Goal: Information Seeking & Learning: Find specific fact

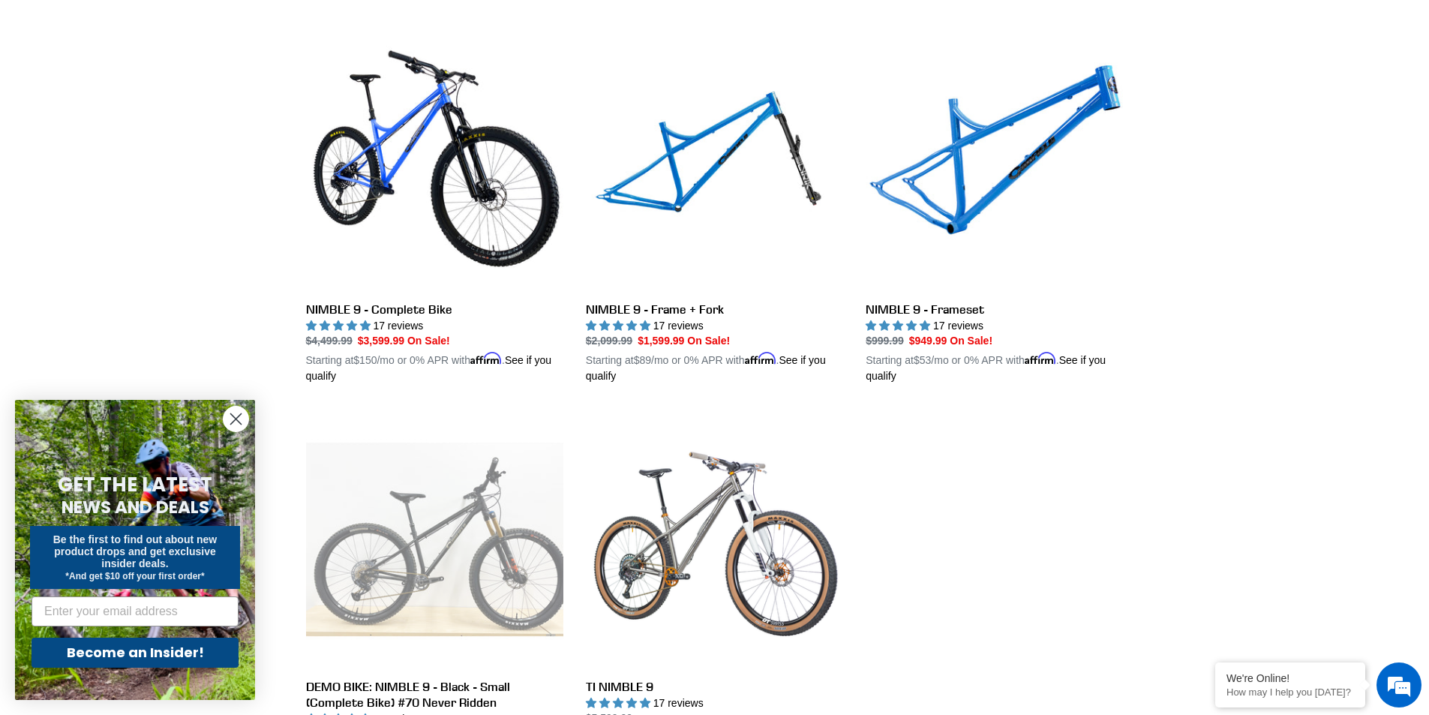
scroll to position [600, 0]
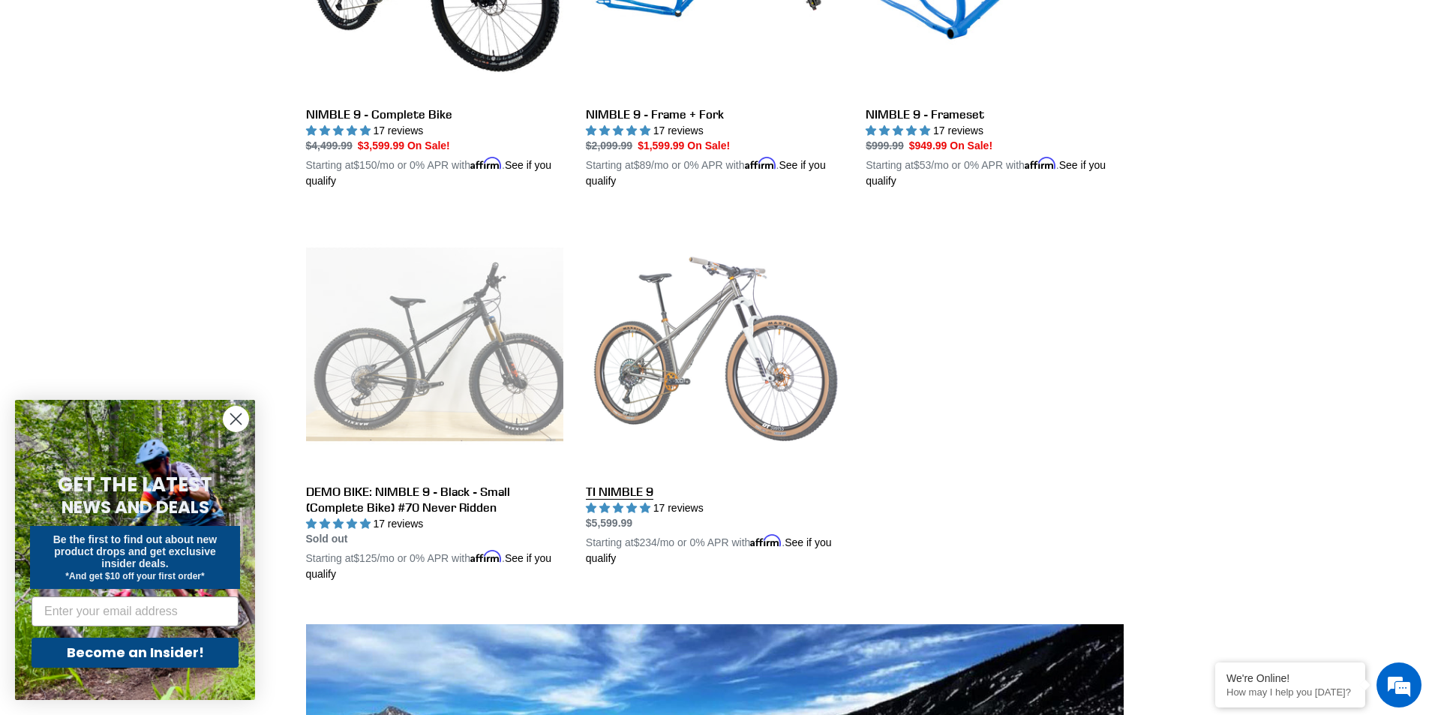
click at [696, 353] on link "TI NIMBLE 9" at bounding box center [714, 390] width 257 height 351
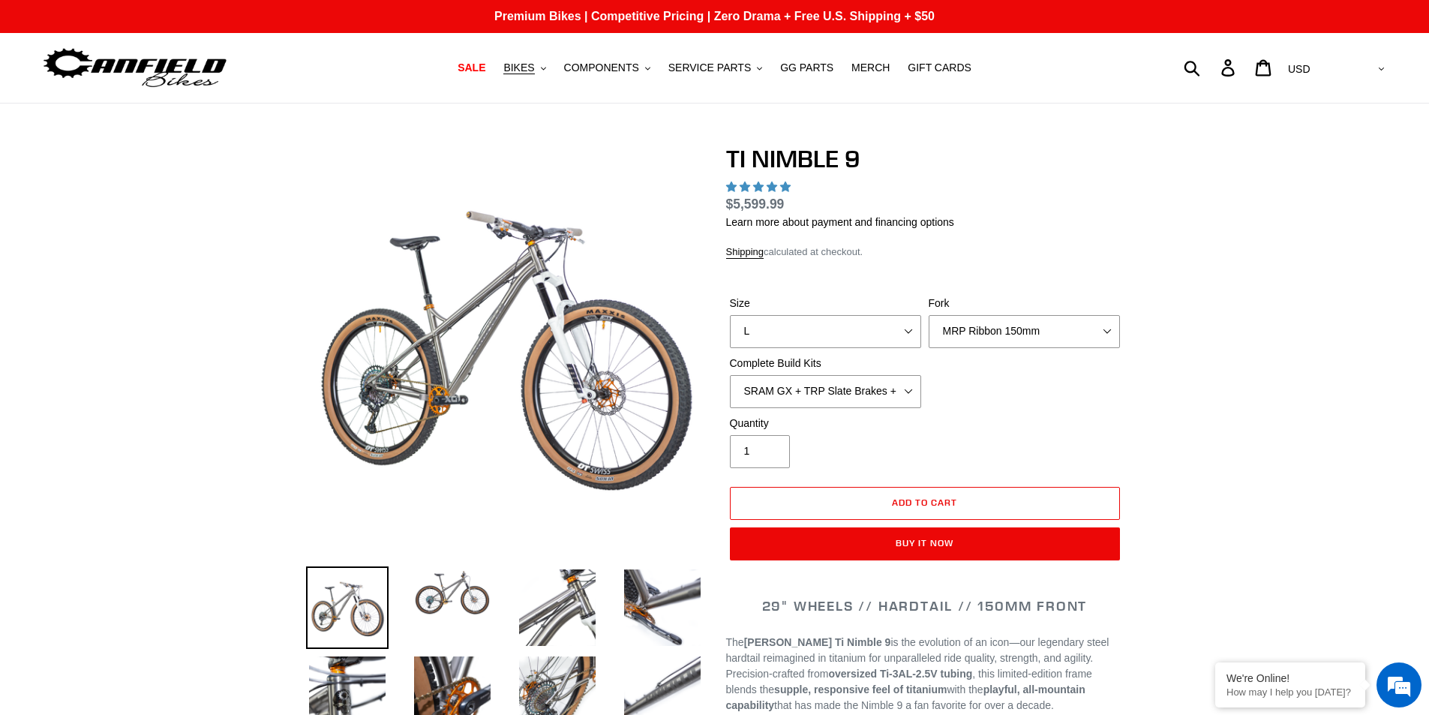
select select "highest-rating"
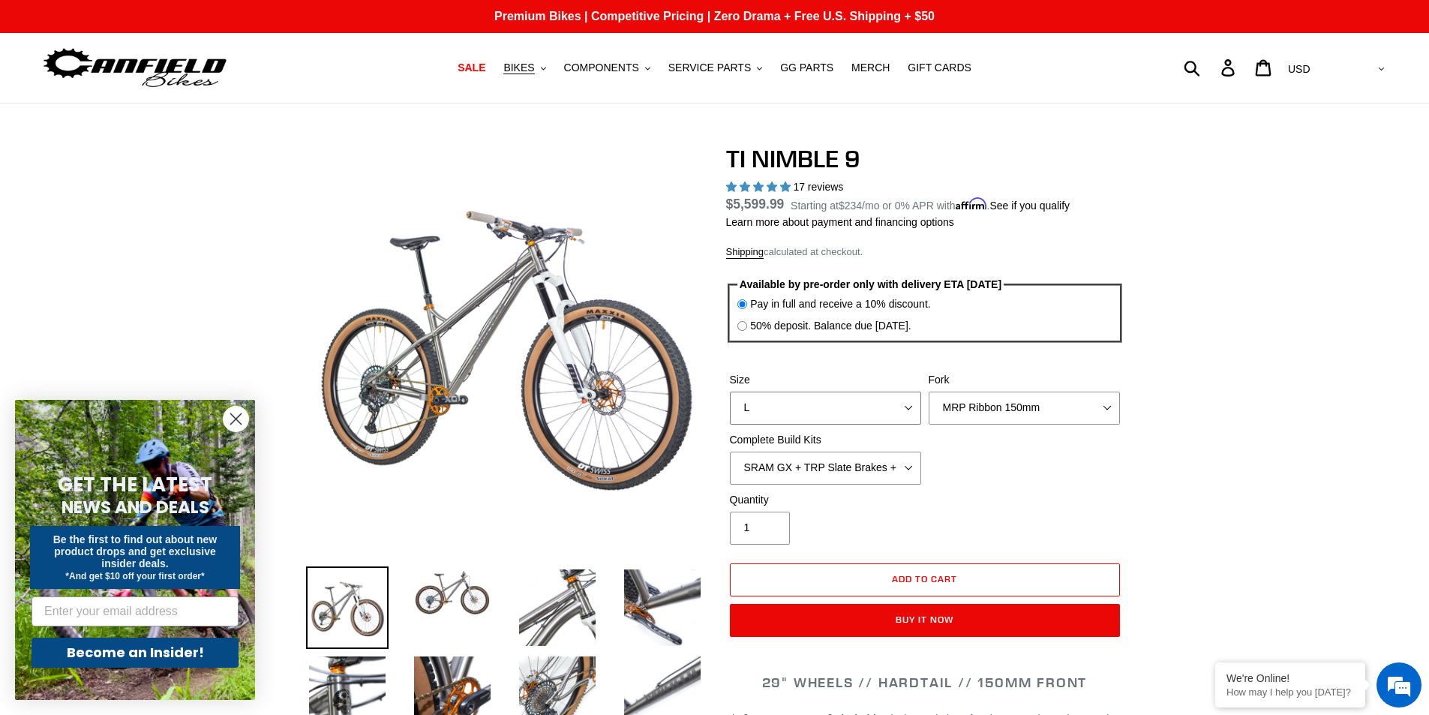
click at [807, 407] on select "S M L XL / XXL (Specify at checkout)" at bounding box center [825, 408] width 191 height 33
select select "S"
click at [730, 392] on select "S M L XL / XXL (Specify at checkout)" at bounding box center [825, 408] width 191 height 33
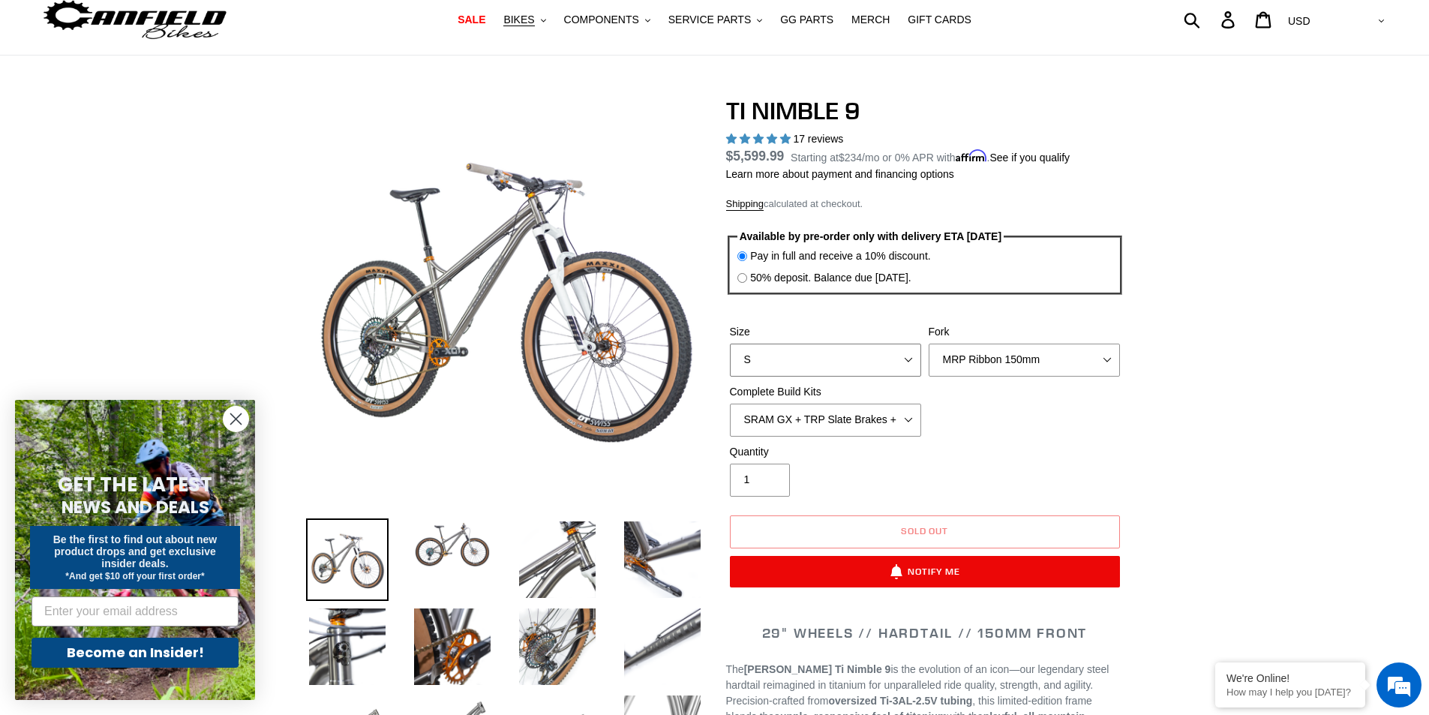
scroll to position [75, 0]
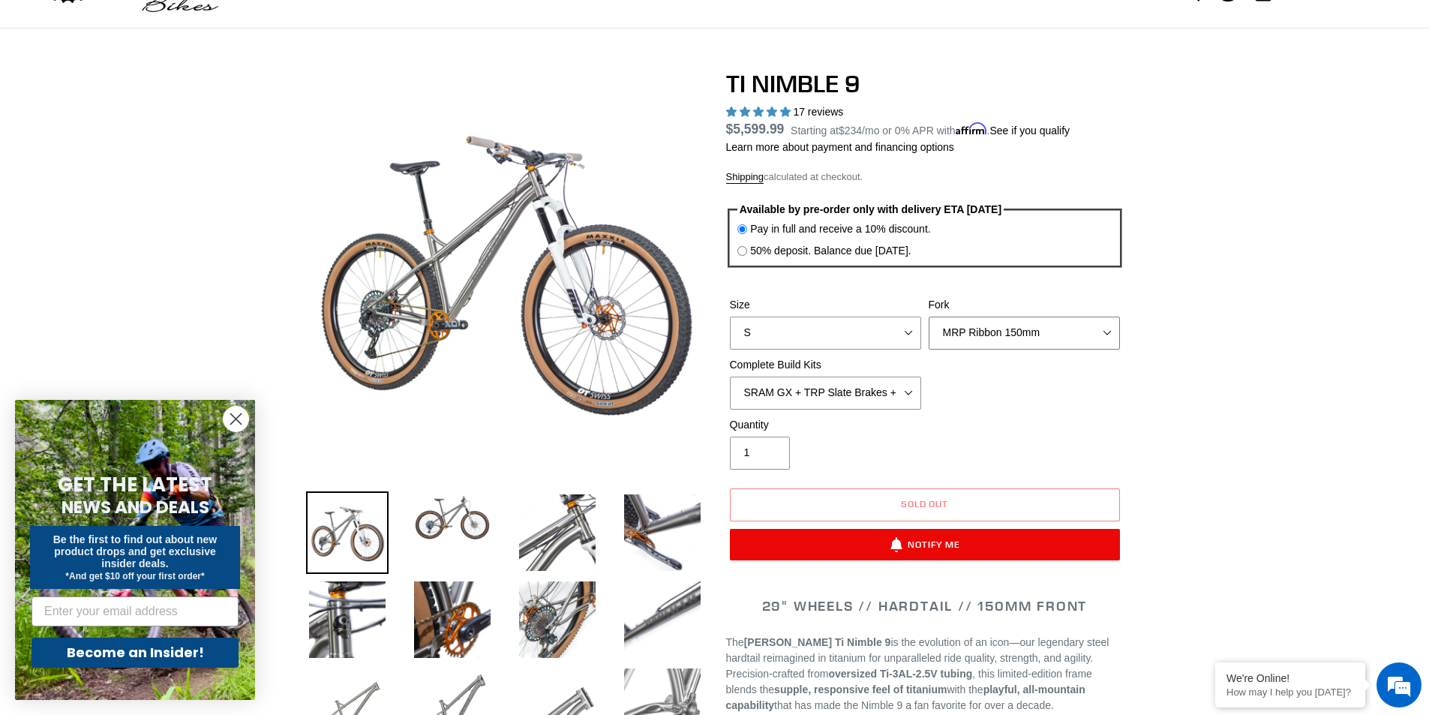
click at [1005, 335] on select "MRP Ribbon 150mm RockShox Lyrik 150mm Fox Factory 36 150mm Cane Creek Helm 150m…" at bounding box center [1024, 333] width 191 height 33
select select "RockShox Lyrik 150mm"
click at [929, 317] on select "MRP Ribbon 150mm RockShox Lyrik 150mm Fox Factory 36 150mm Cane Creek Helm 150m…" at bounding box center [1024, 333] width 191 height 33
click at [773, 398] on select "SRAM GX + TRP Slate Brakes + Rotors + e13 LG-1 Wheels SHIMANO XT + SHIMANO brak…" at bounding box center [825, 393] width 191 height 33
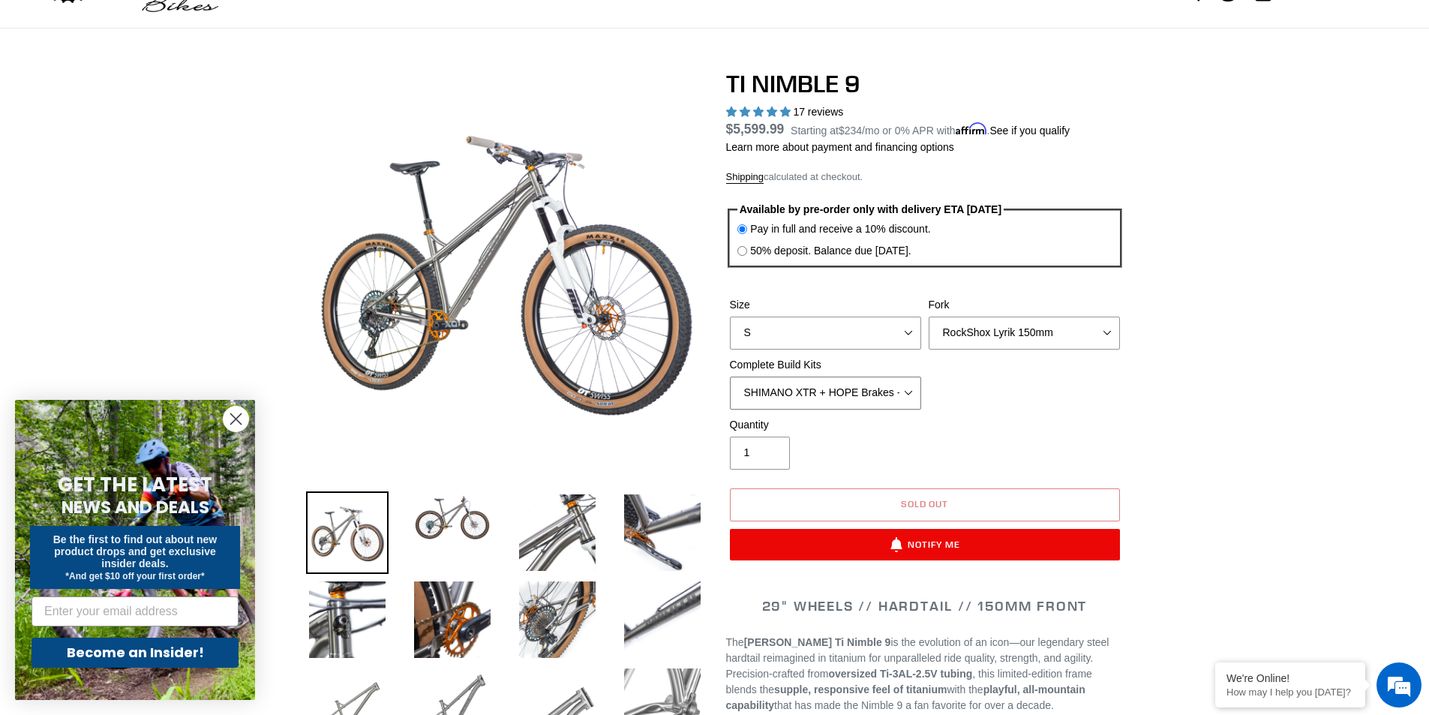
click at [730, 377] on select "SRAM GX + TRP Slate Brakes + Rotors + e13 LG-1 Wheels SHIMANO XT + SHIMANO brak…" at bounding box center [825, 393] width 191 height 33
click at [830, 398] on select "SRAM GX + TRP Slate Brakes + Rotors + e13 LG-1 Wheels SHIMANO XT + SHIMANO brak…" at bounding box center [825, 393] width 191 height 33
click at [730, 377] on select "SRAM GX + TRP Slate Brakes + Rotors + e13 LG-1 Wheels SHIMANO XT + SHIMANO brak…" at bounding box center [825, 393] width 191 height 33
click at [798, 399] on select "SRAM GX + TRP Slate Brakes + Rotors + e13 LG-1 Wheels SHIMANO XT + SHIMANO brak…" at bounding box center [825, 393] width 191 height 33
select select "SRAM XO + Guide Brakes + Rotors + Atomik AL Wheels"
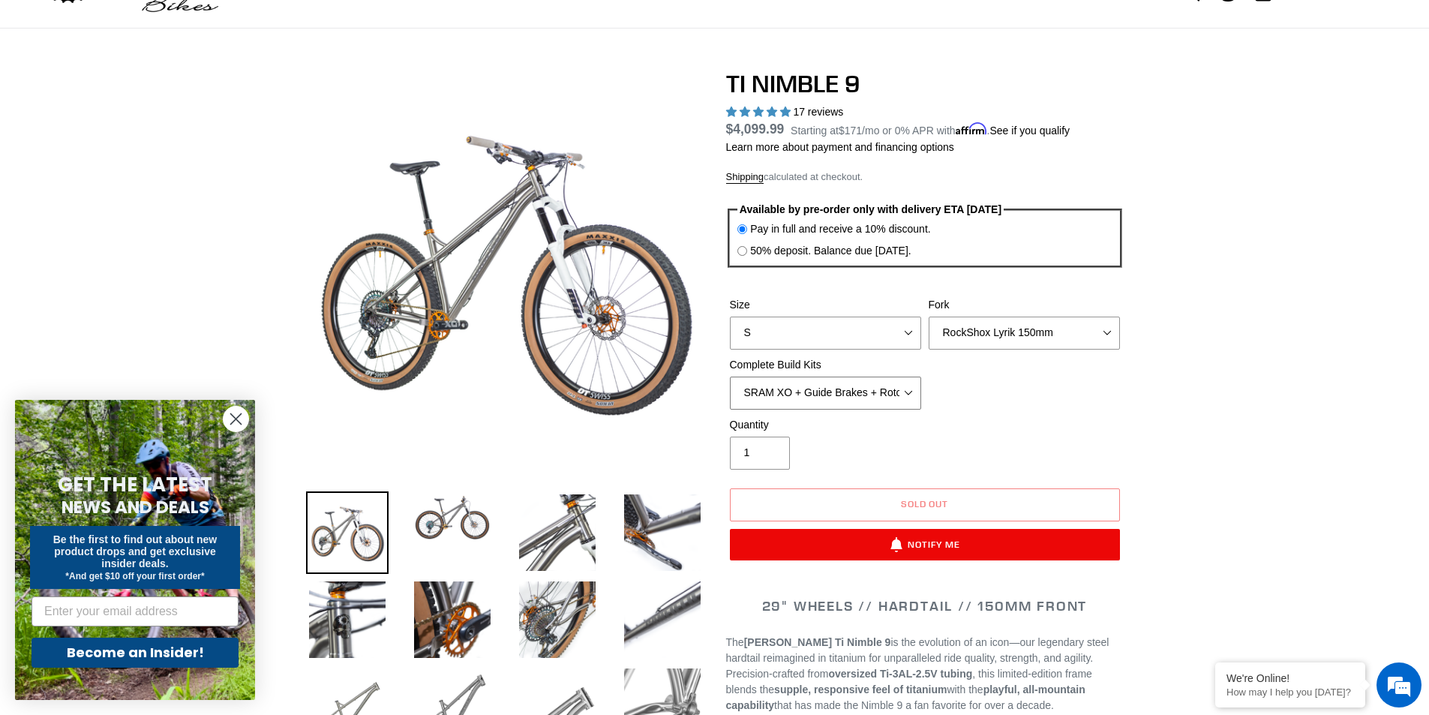
click at [730, 377] on select "SRAM GX + TRP Slate Brakes + Rotors + e13 LG-1 Wheels SHIMANO XT + SHIMANO brak…" at bounding box center [825, 393] width 191 height 33
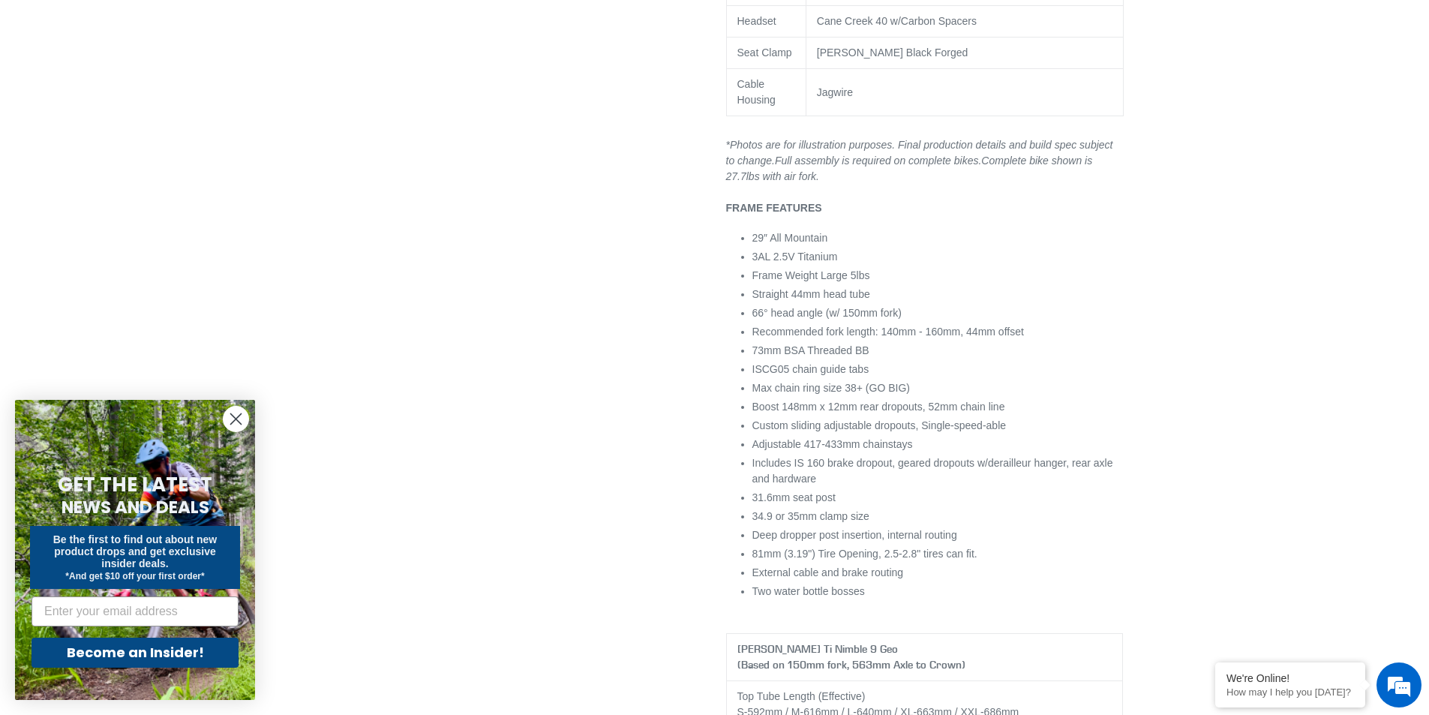
scroll to position [1951, 0]
drag, startPoint x: 829, startPoint y: 460, endPoint x: 755, endPoint y: 448, distance: 75.3
click at [755, 455] on li "Includes IS 160 brake dropout, geared dropouts w/derailleur hanger, rear axle a…" at bounding box center [938, 471] width 371 height 32
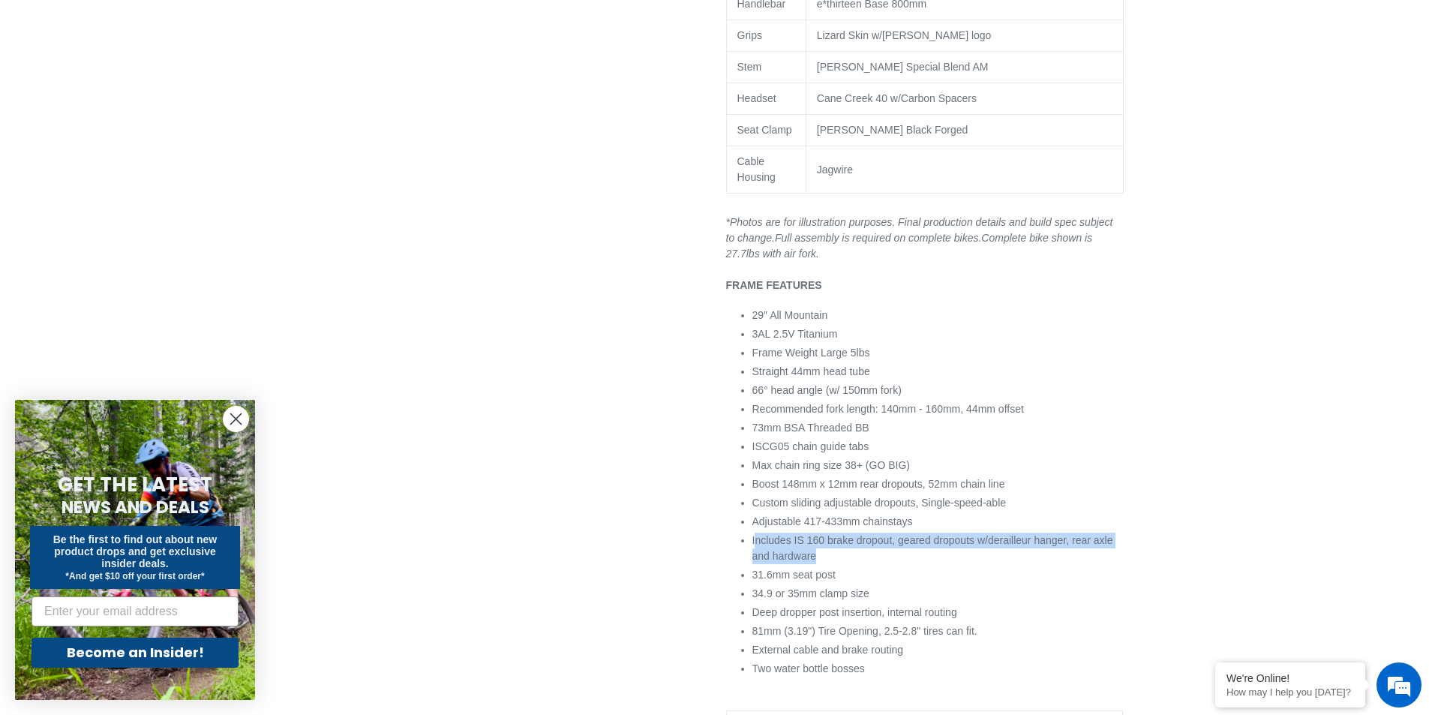
scroll to position [1876, 0]
click at [826, 531] on span "Includes IS 160 brake dropout, geared dropouts w/derailleur hanger, rear axle a…" at bounding box center [933, 545] width 361 height 28
drag, startPoint x: 890, startPoint y: 522, endPoint x: 792, endPoint y: 513, distance: 98.7
click at [792, 530] on li "Includes IS 160 brake dropout, geared dropouts w/derailleur hanger, rear axle a…" at bounding box center [938, 546] width 371 height 32
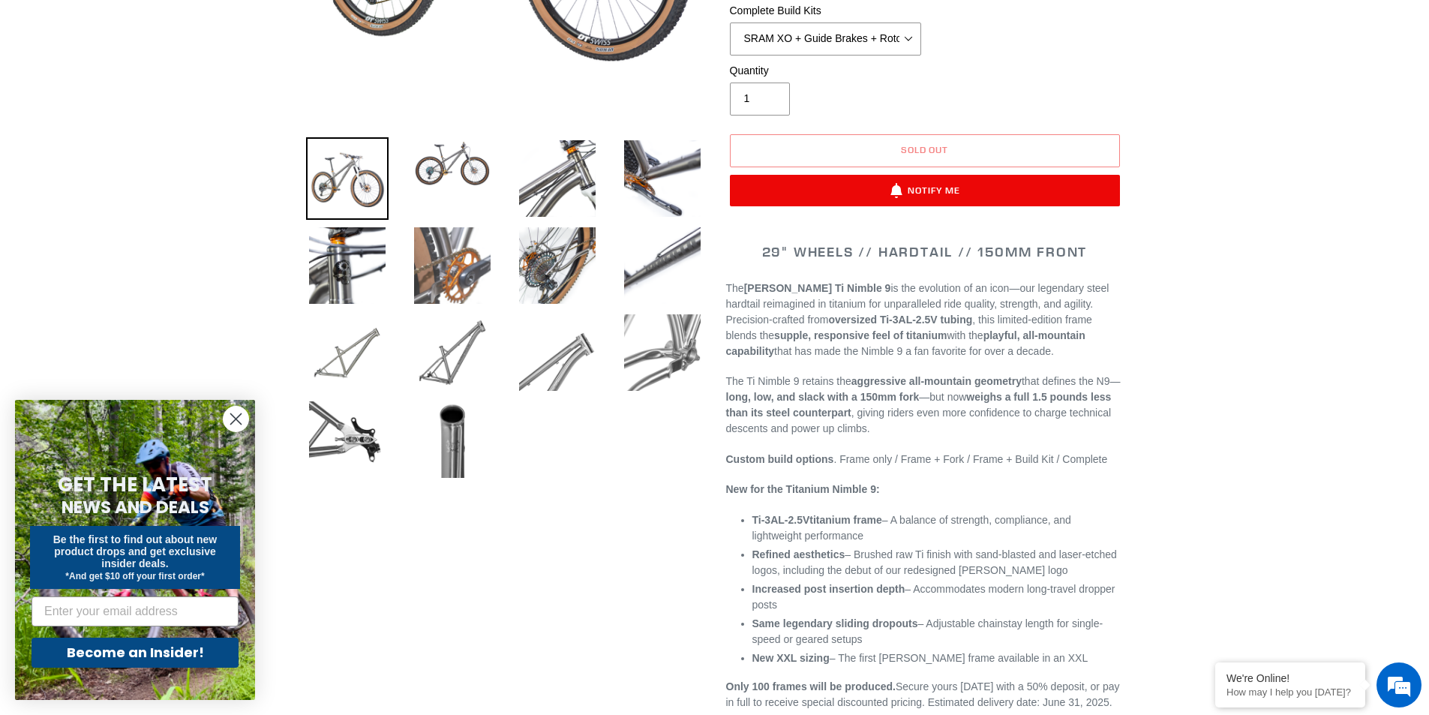
scroll to position [450, 0]
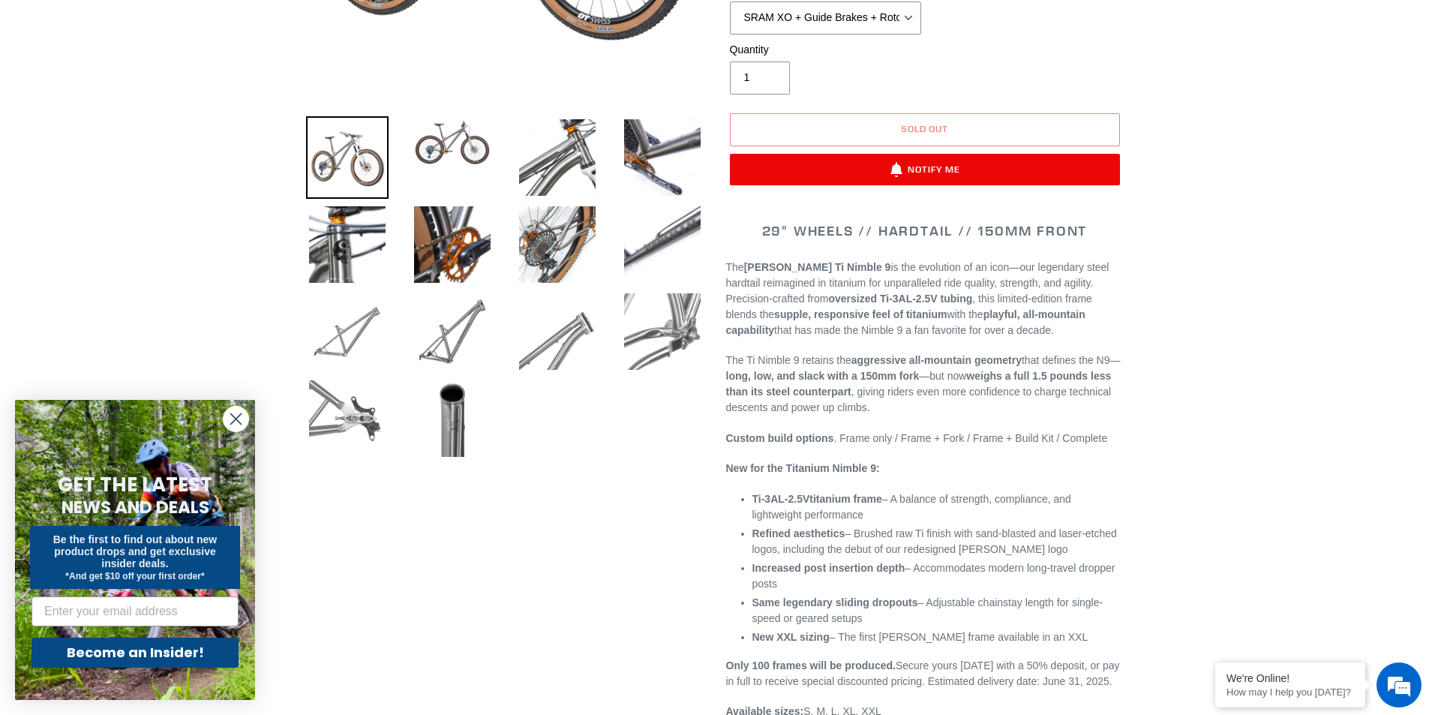
click at [356, 416] on img at bounding box center [347, 418] width 83 height 83
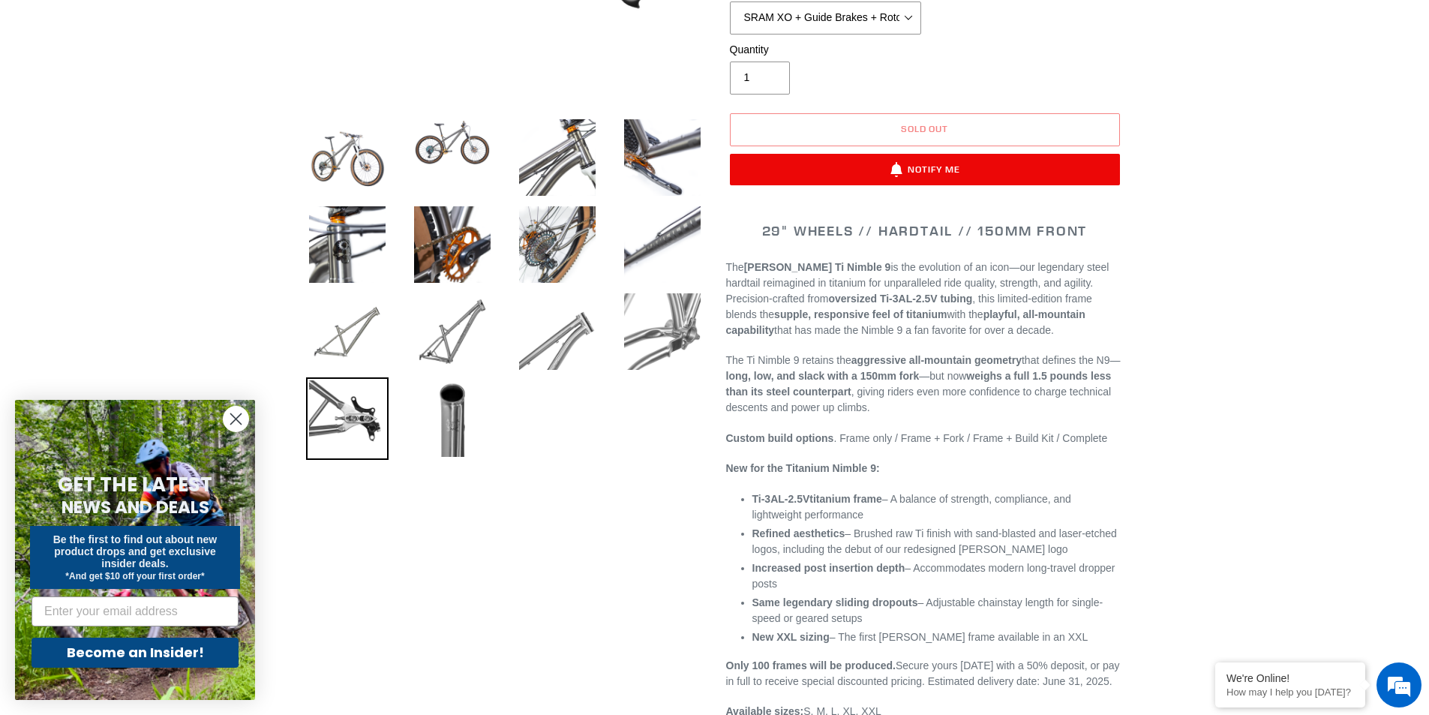
click at [368, 410] on img at bounding box center [347, 418] width 83 height 83
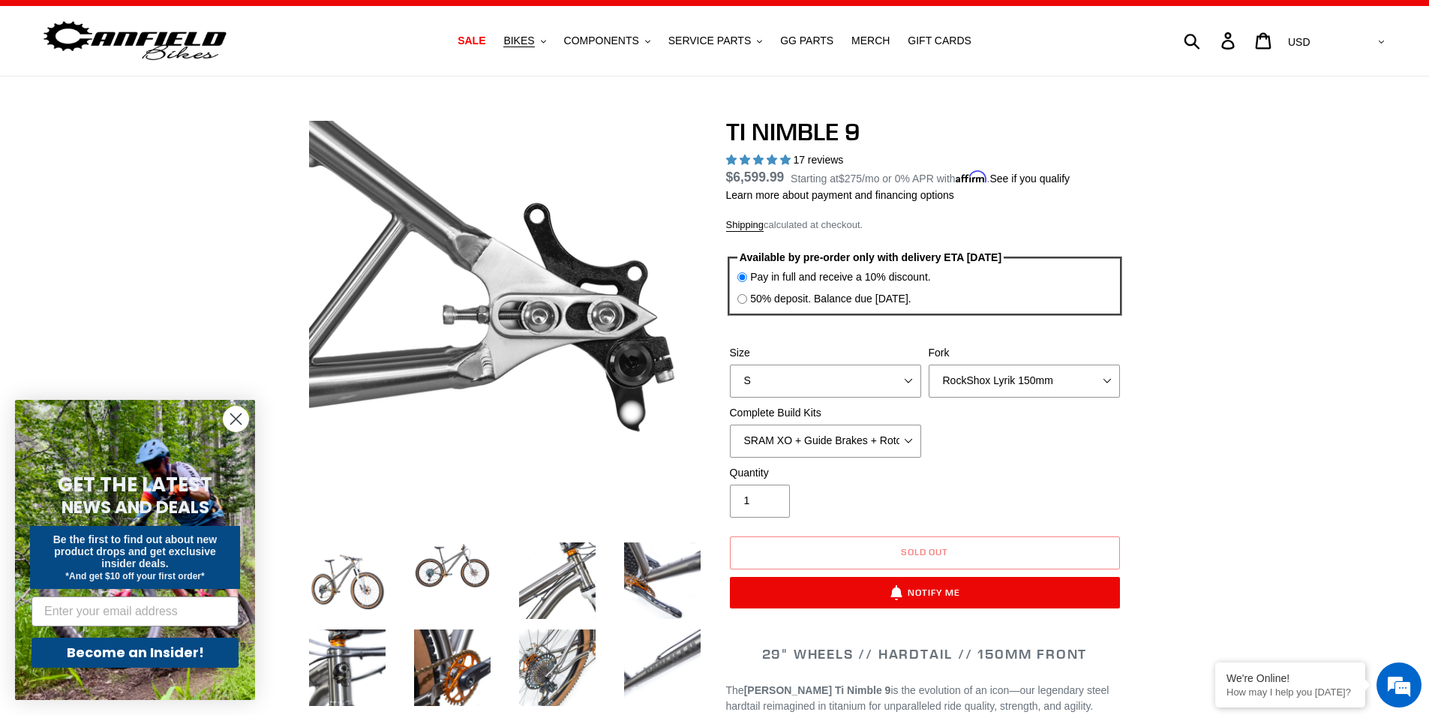
scroll to position [0, 0]
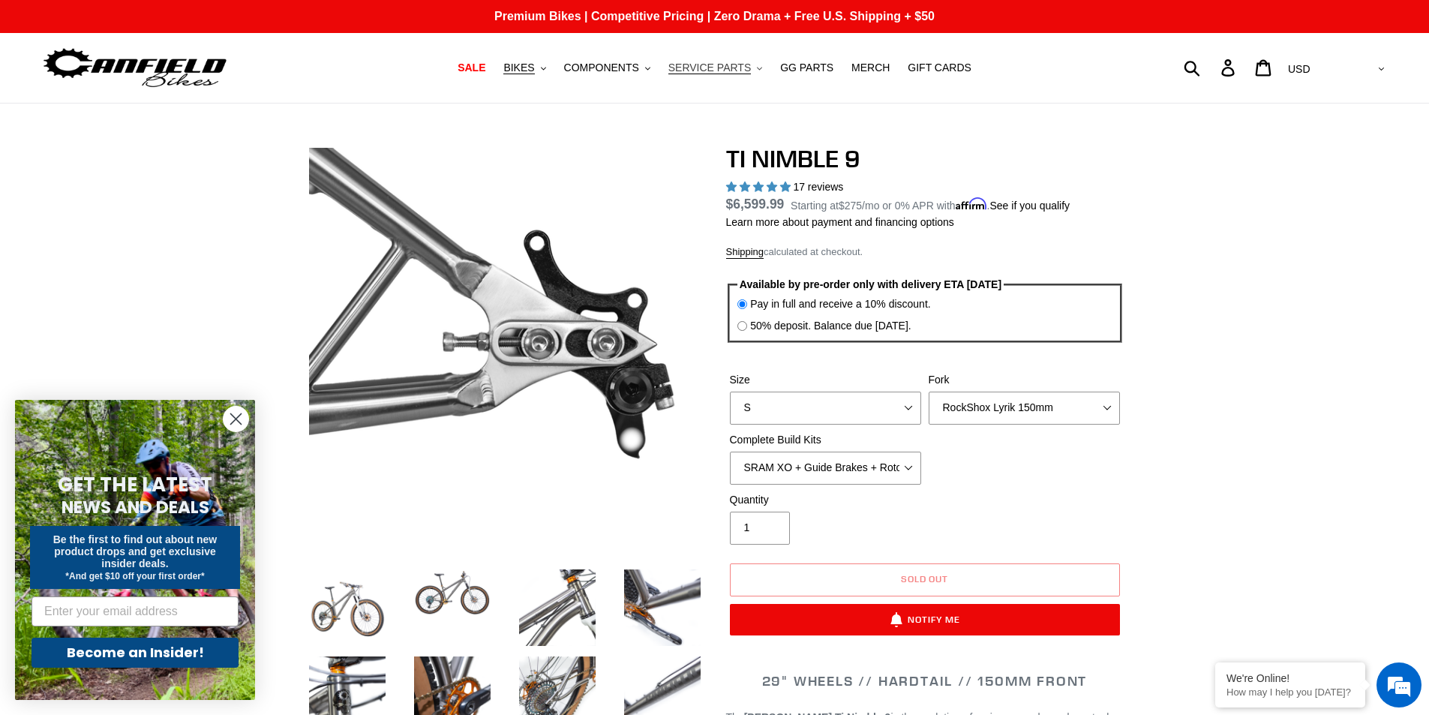
click at [743, 66] on span "SERVICE PARTS" at bounding box center [710, 68] width 83 height 13
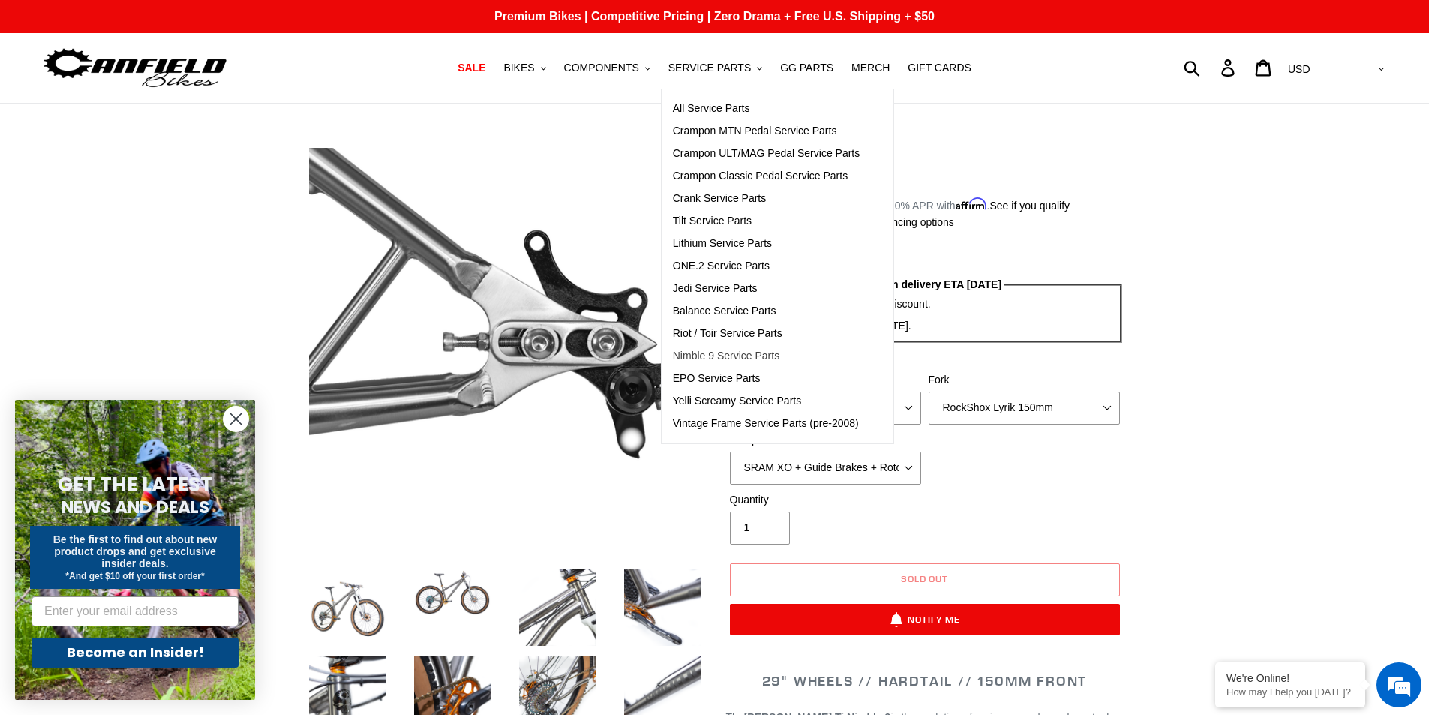
click at [734, 353] on span "Nimble 9 Service Parts" at bounding box center [726, 356] width 107 height 13
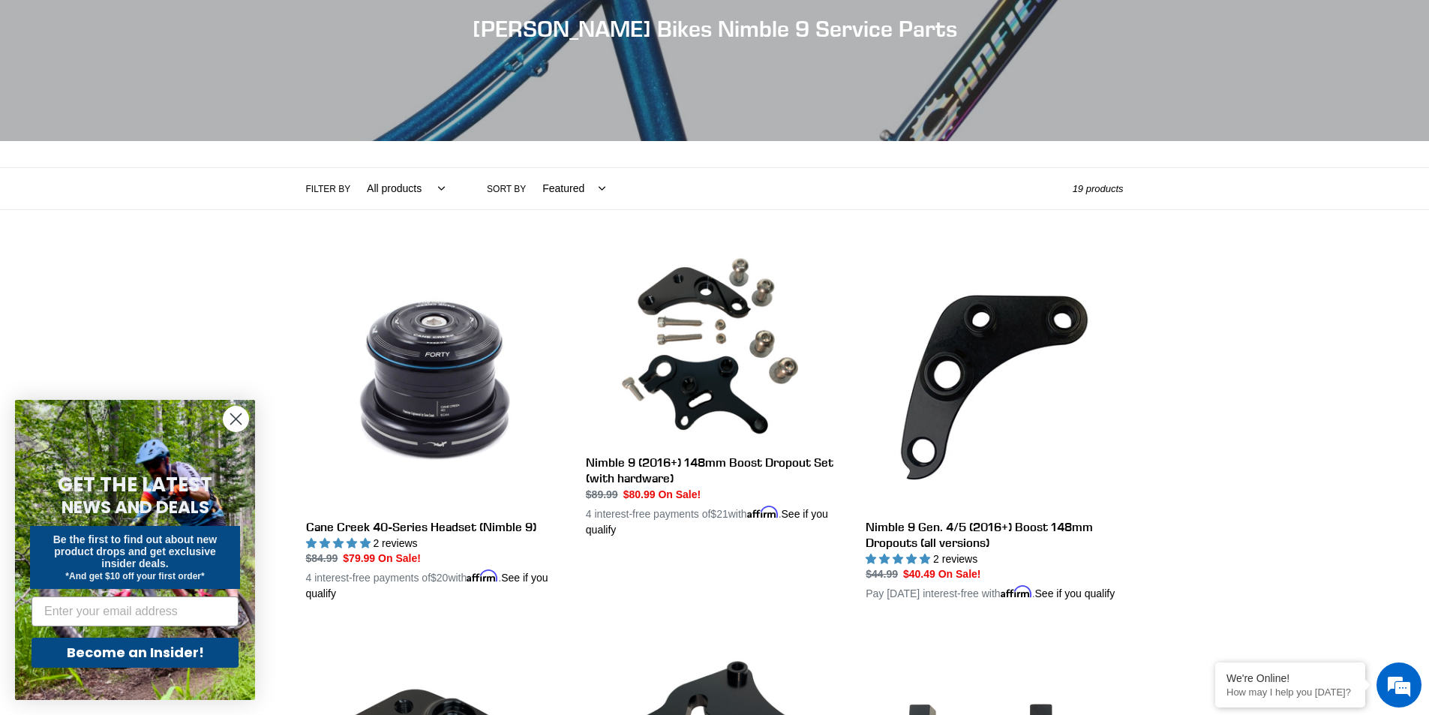
scroll to position [150, 0]
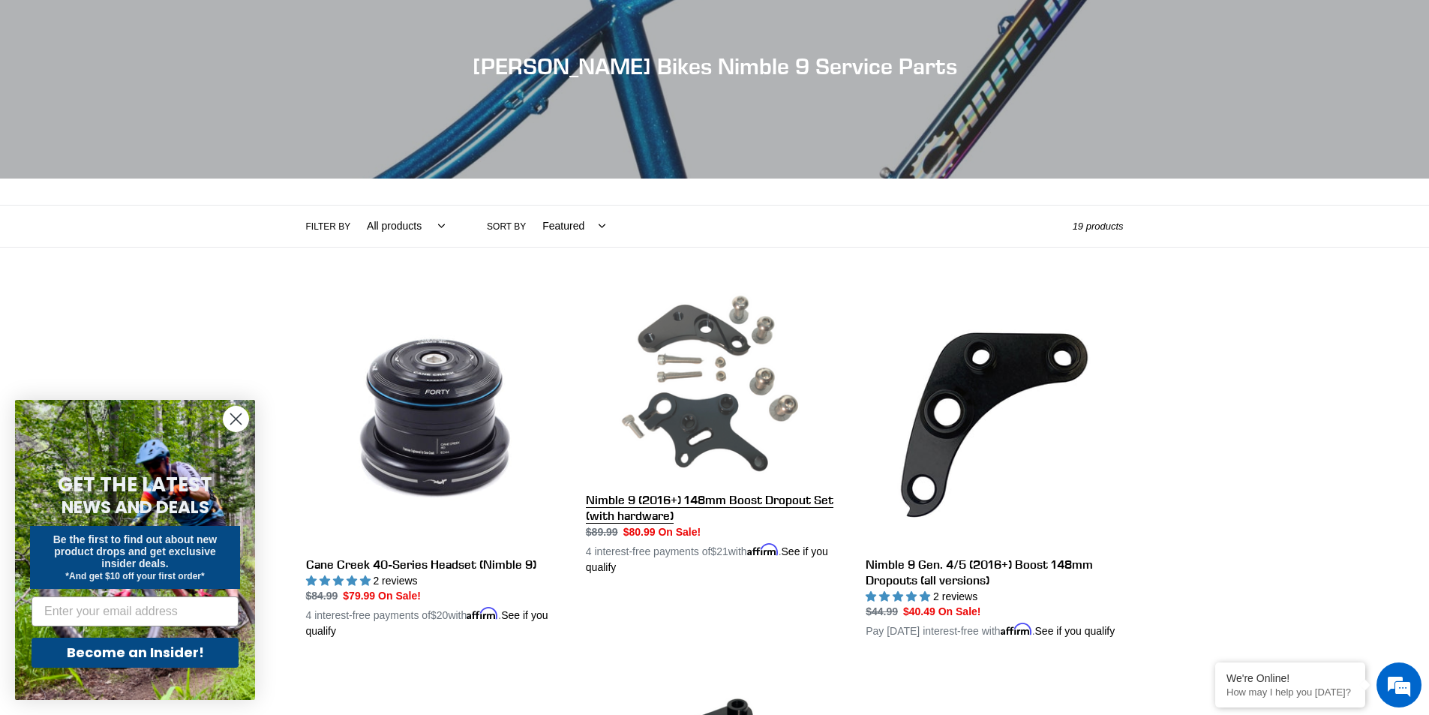
click at [645, 508] on link "Nimble 9 (2016+) 148mm Boost Dropout Set (with hardware)" at bounding box center [714, 432] width 257 height 287
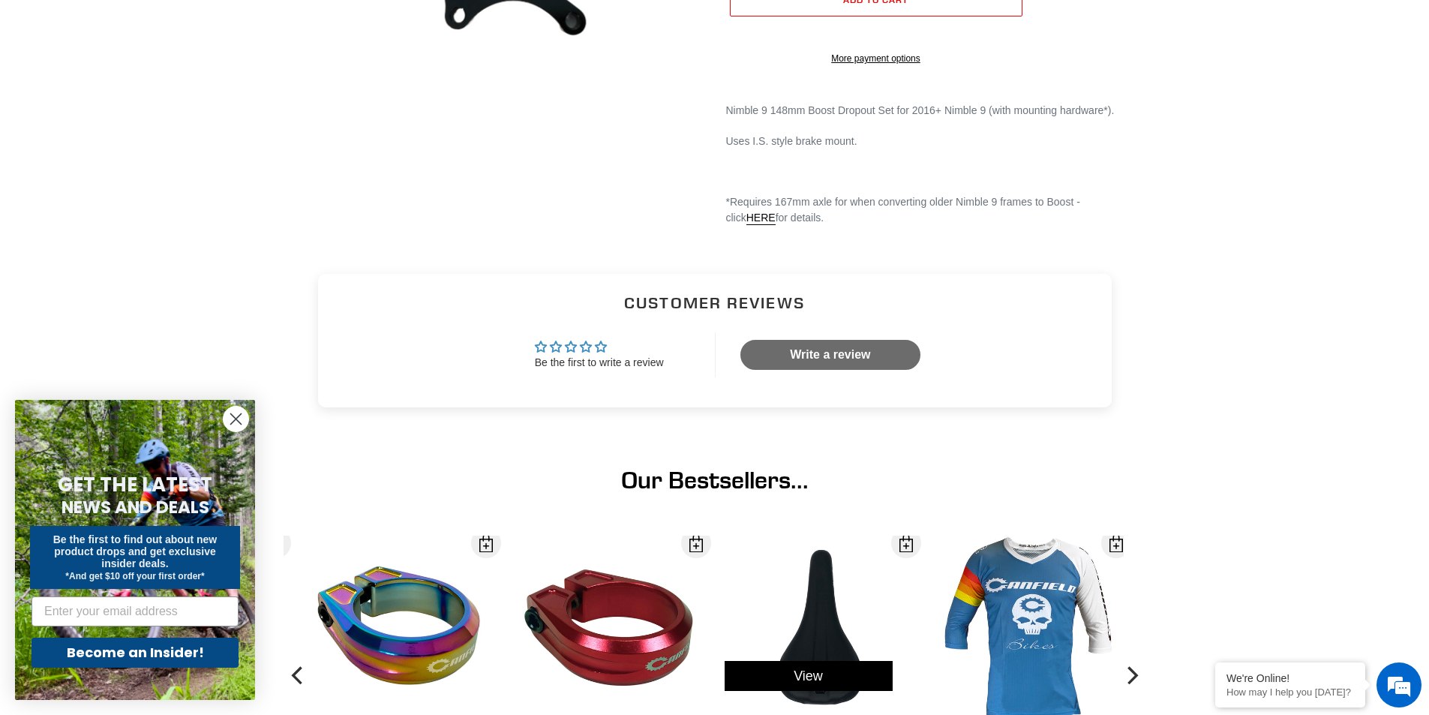
scroll to position [225, 0]
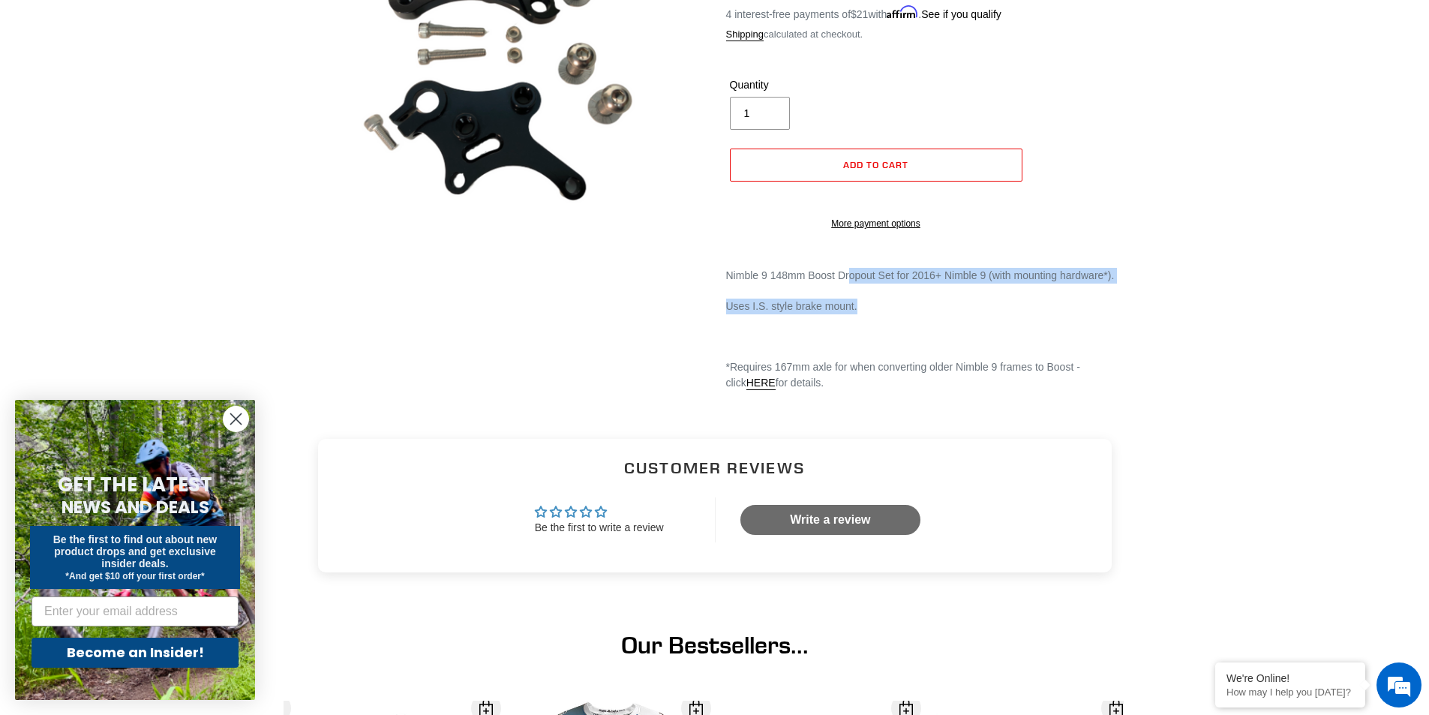
drag, startPoint x: 870, startPoint y: 327, endPoint x: 852, endPoint y: 286, distance: 45.0
click at [852, 286] on div "Nimble 9 148mm Boost Dropout Set for 2016+ Nimble 9 (with mounting hardware*). …" at bounding box center [925, 344] width 398 height 153
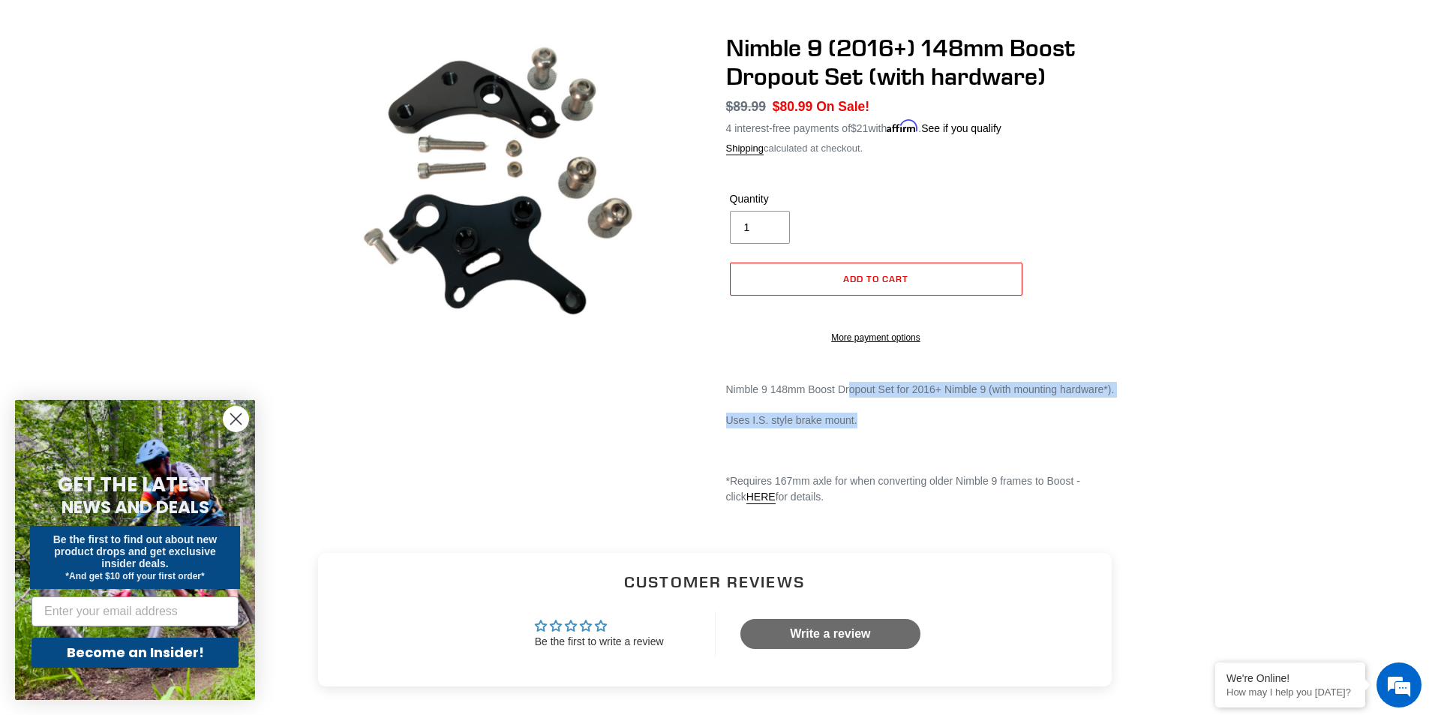
scroll to position [0, 0]
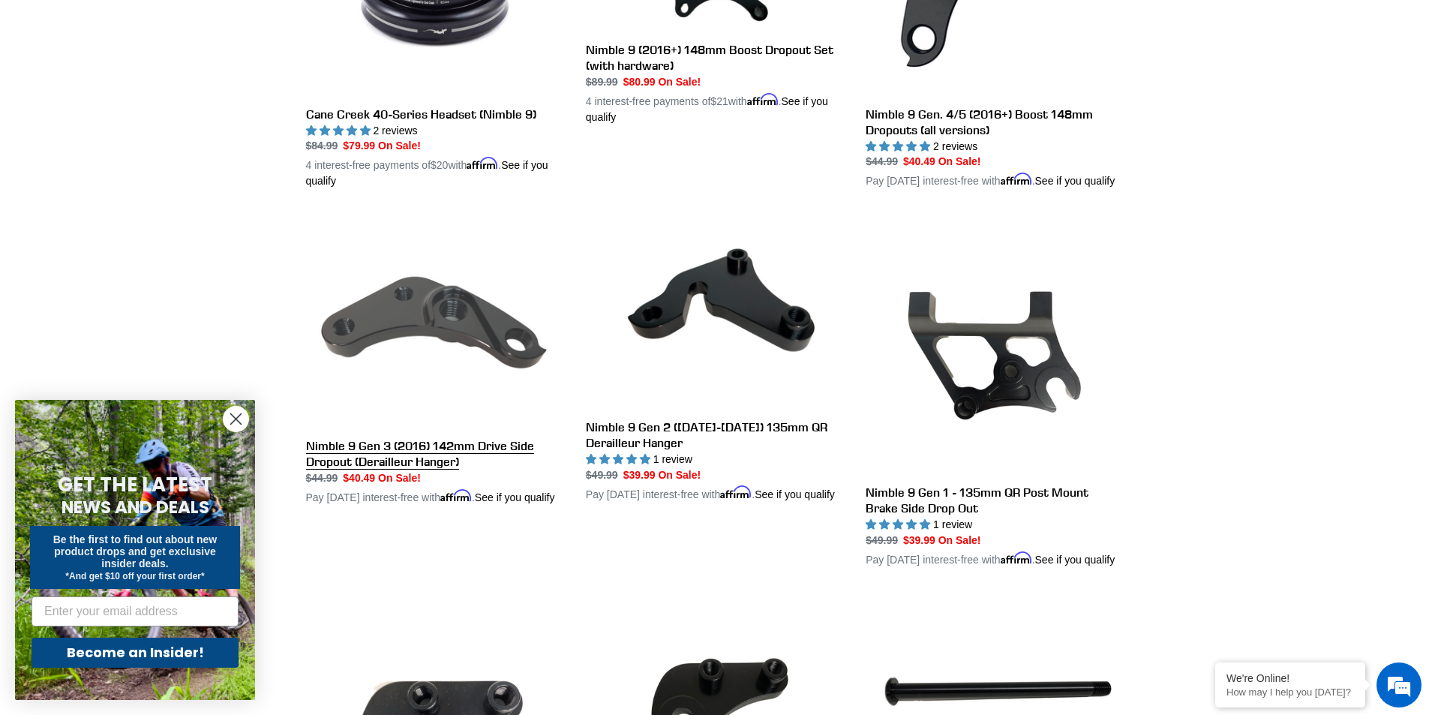
click at [390, 476] on link "Nimble 9 Gen 3 (2016) 142mm Drive Side Dropout (Derailleur Hanger)" at bounding box center [434, 360] width 257 height 290
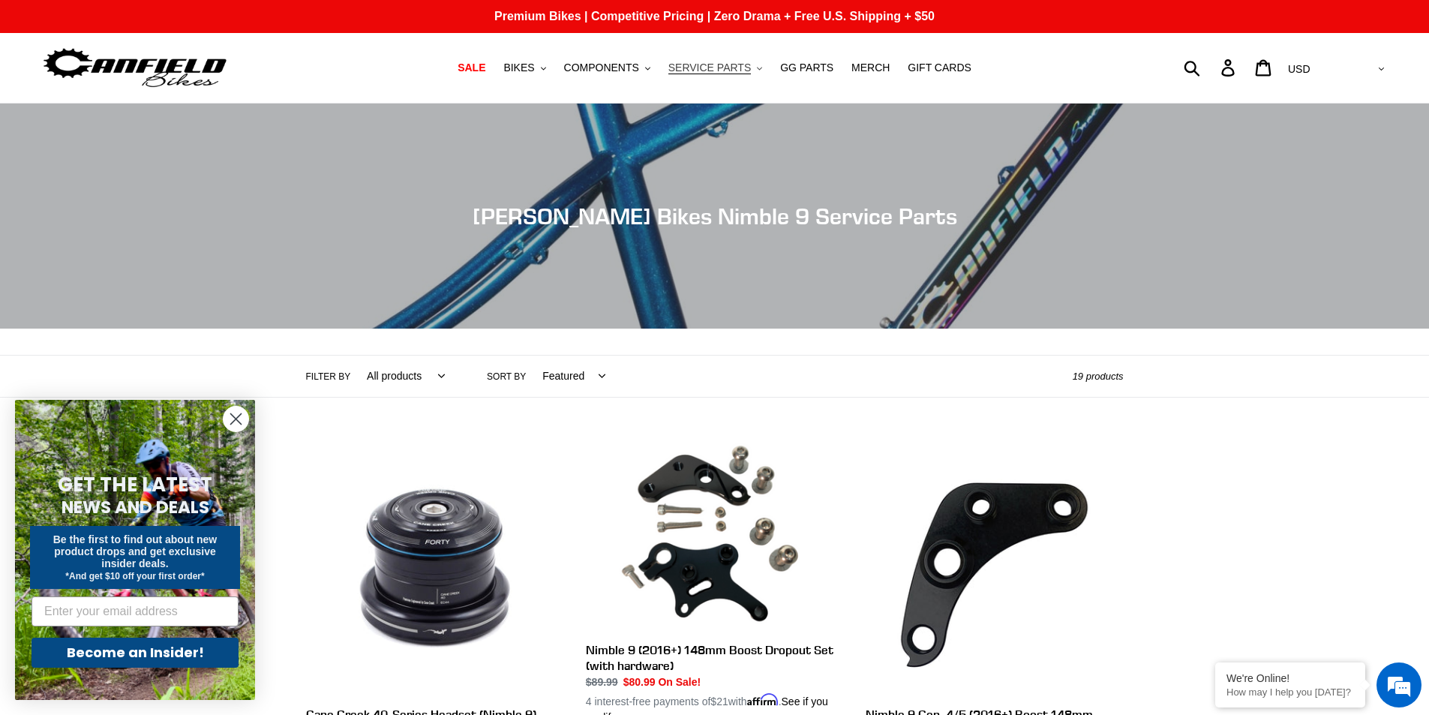
click at [713, 73] on span "SERVICE PARTS" at bounding box center [710, 68] width 83 height 13
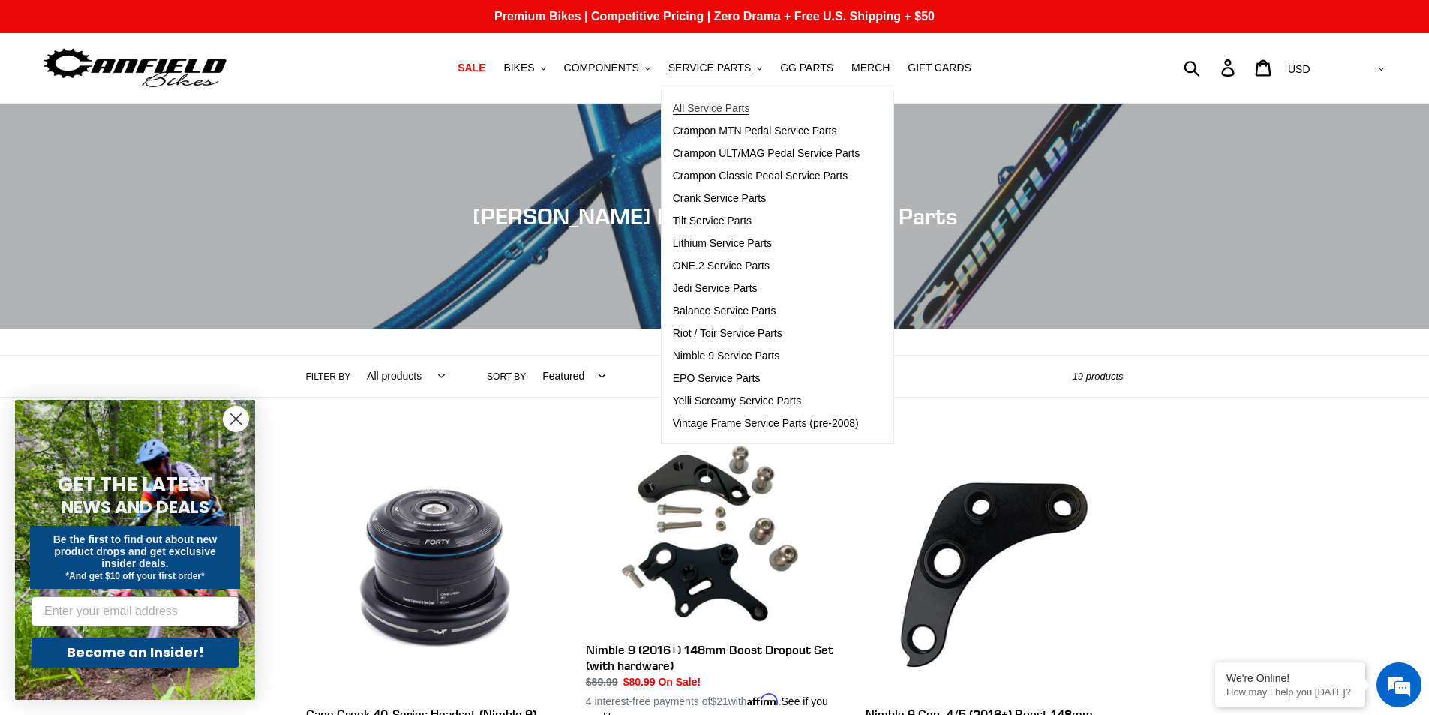
click at [711, 104] on span "All Service Parts" at bounding box center [711, 108] width 77 height 13
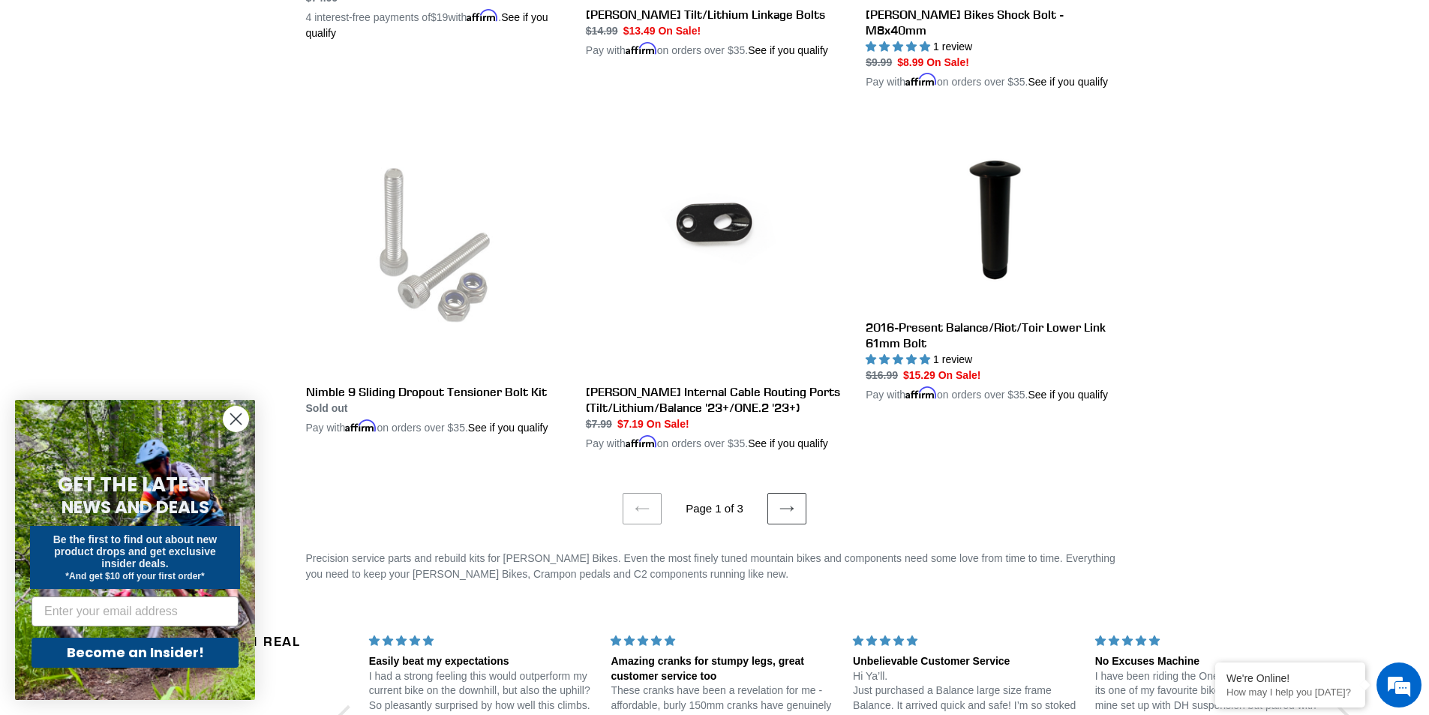
scroll to position [3002, 0]
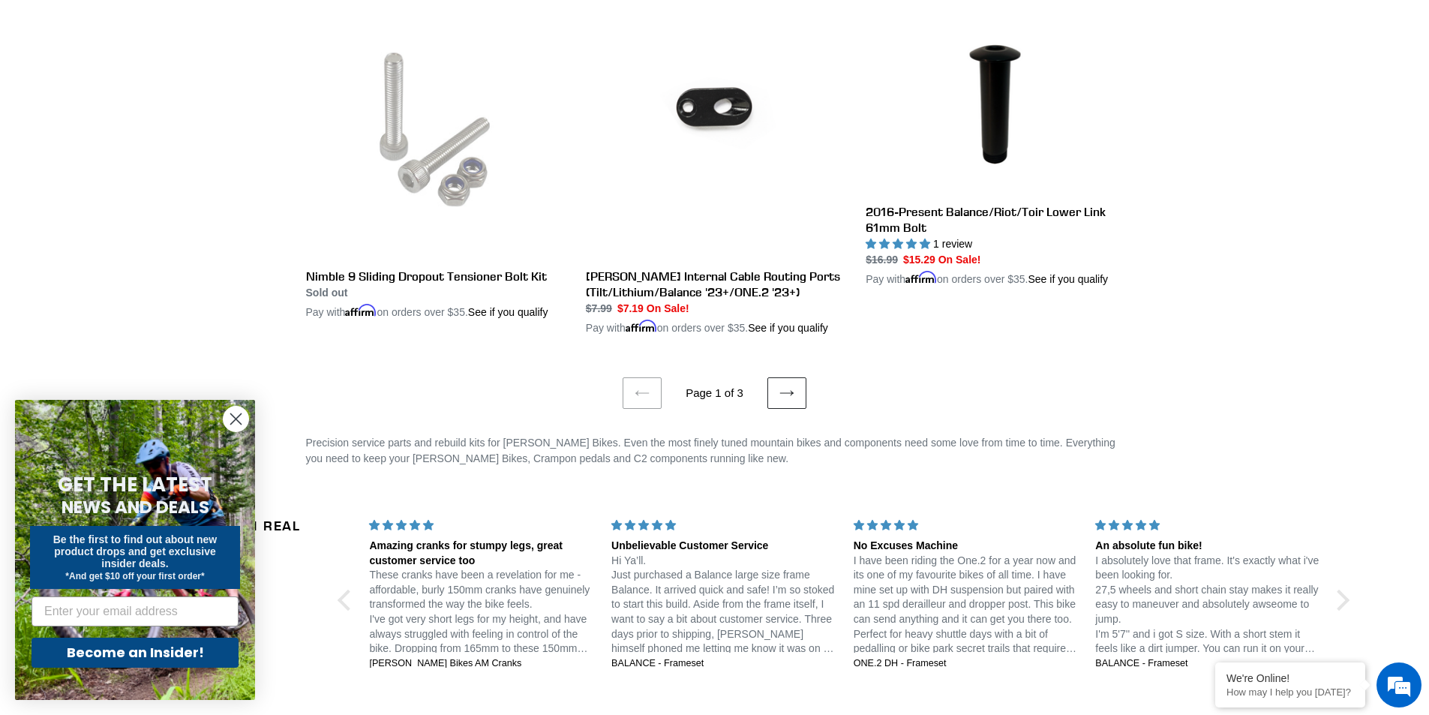
click at [794, 377] on link "Next page" at bounding box center [787, 393] width 39 height 32
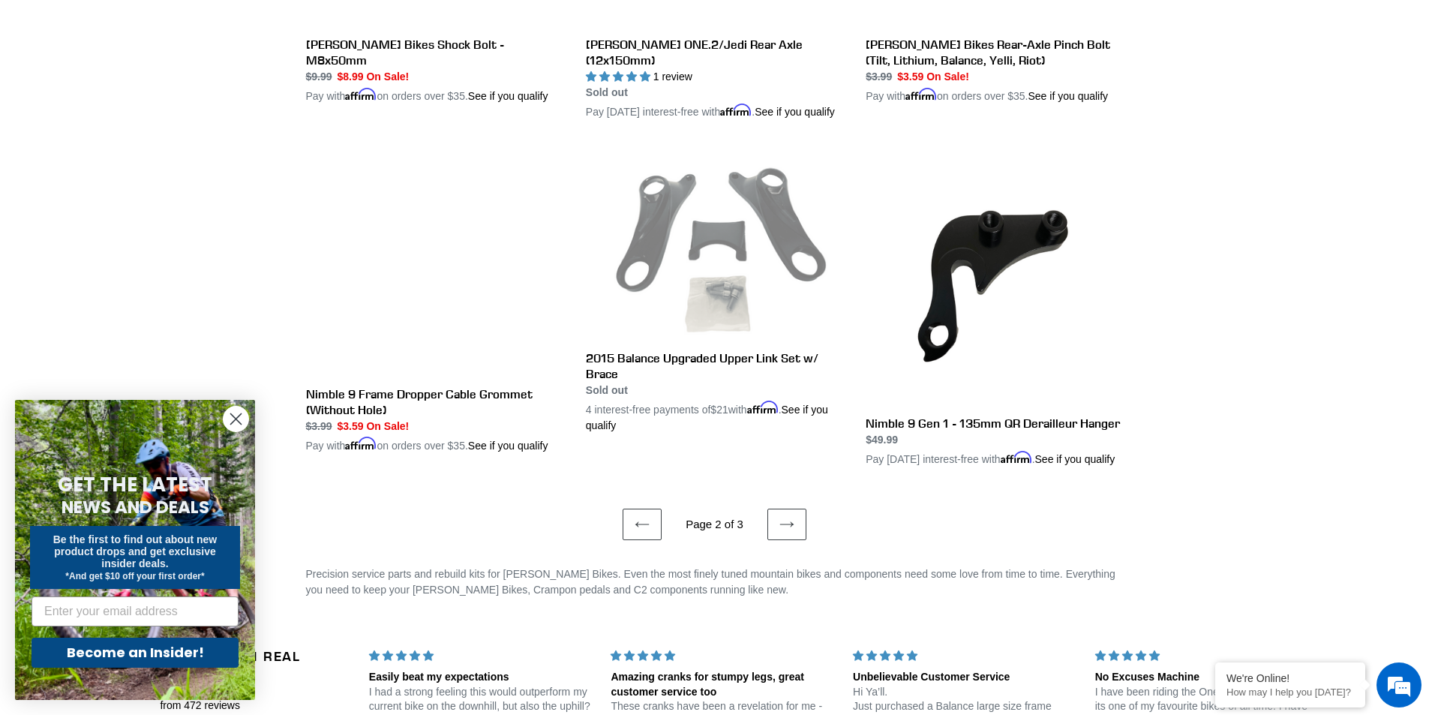
scroll to position [2776, 0]
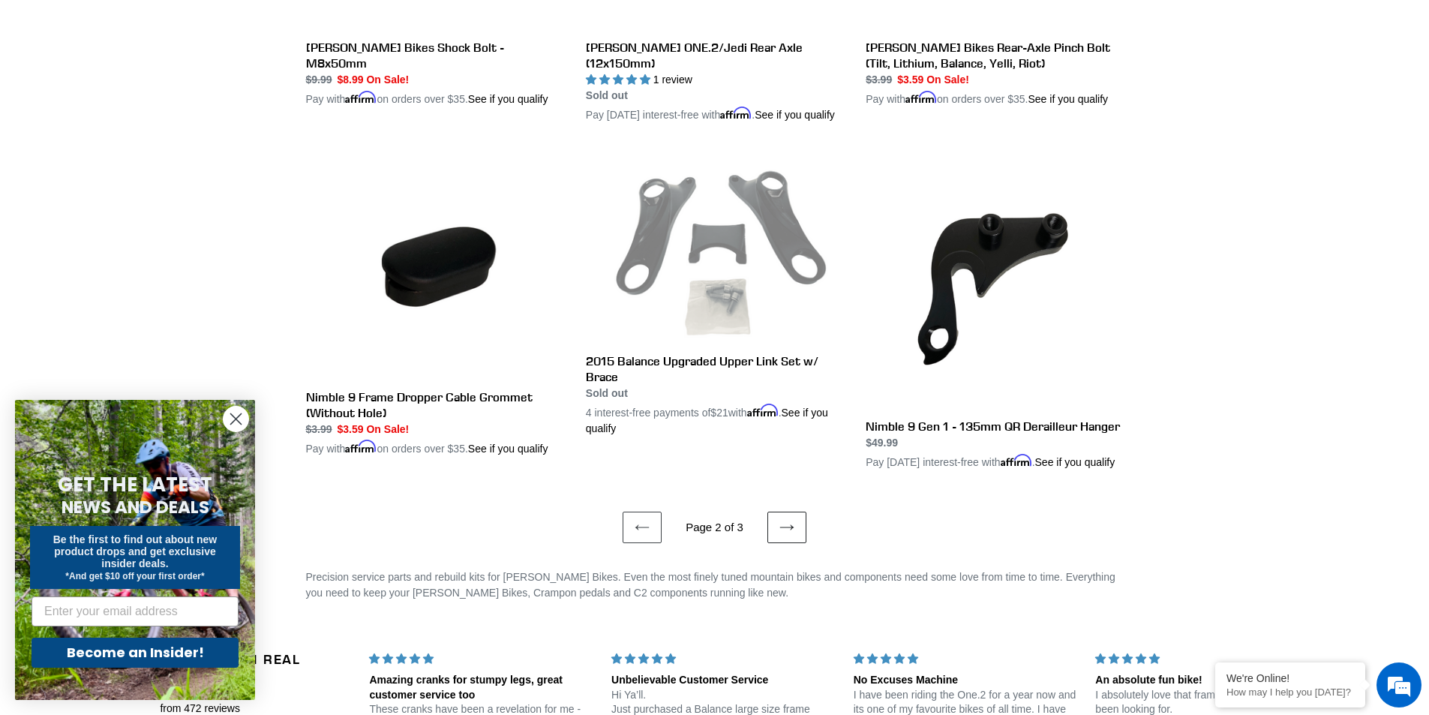
click at [792, 535] on icon at bounding box center [787, 527] width 15 height 15
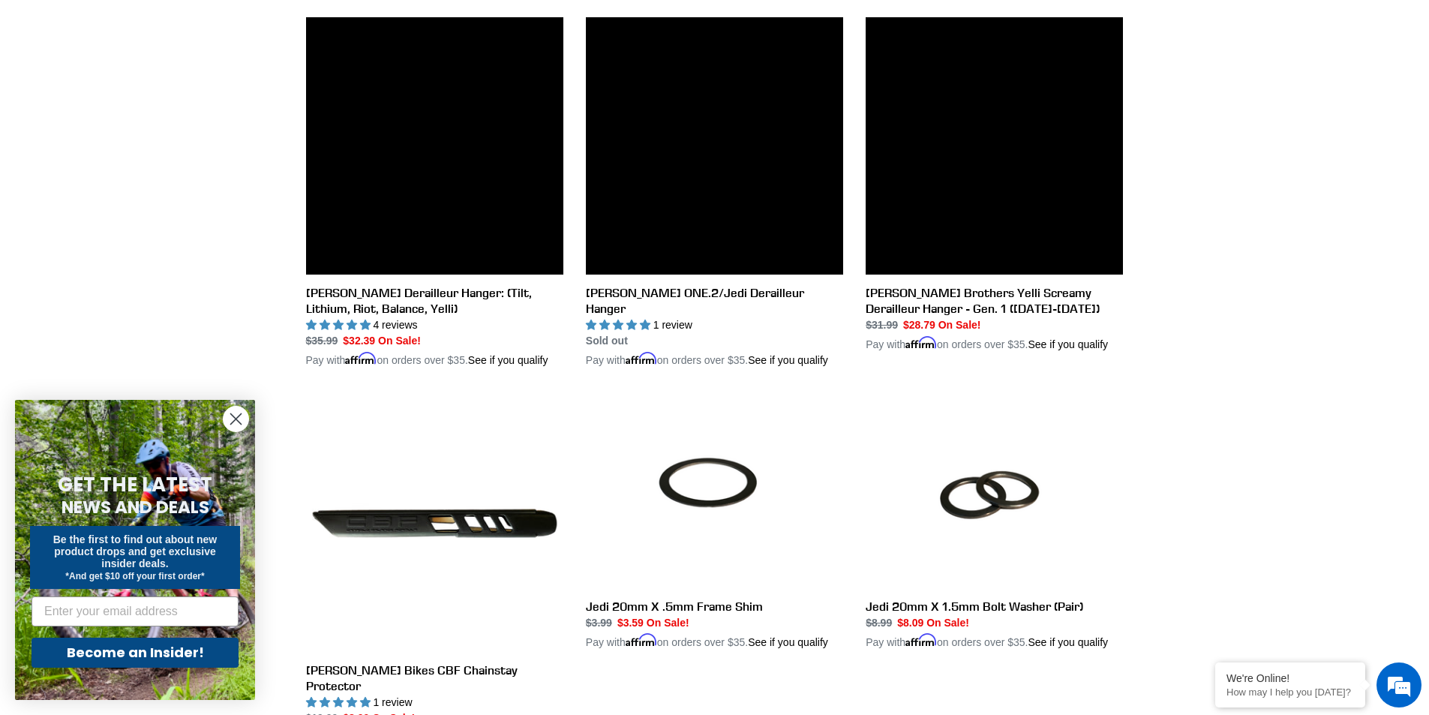
scroll to position [1042, 0]
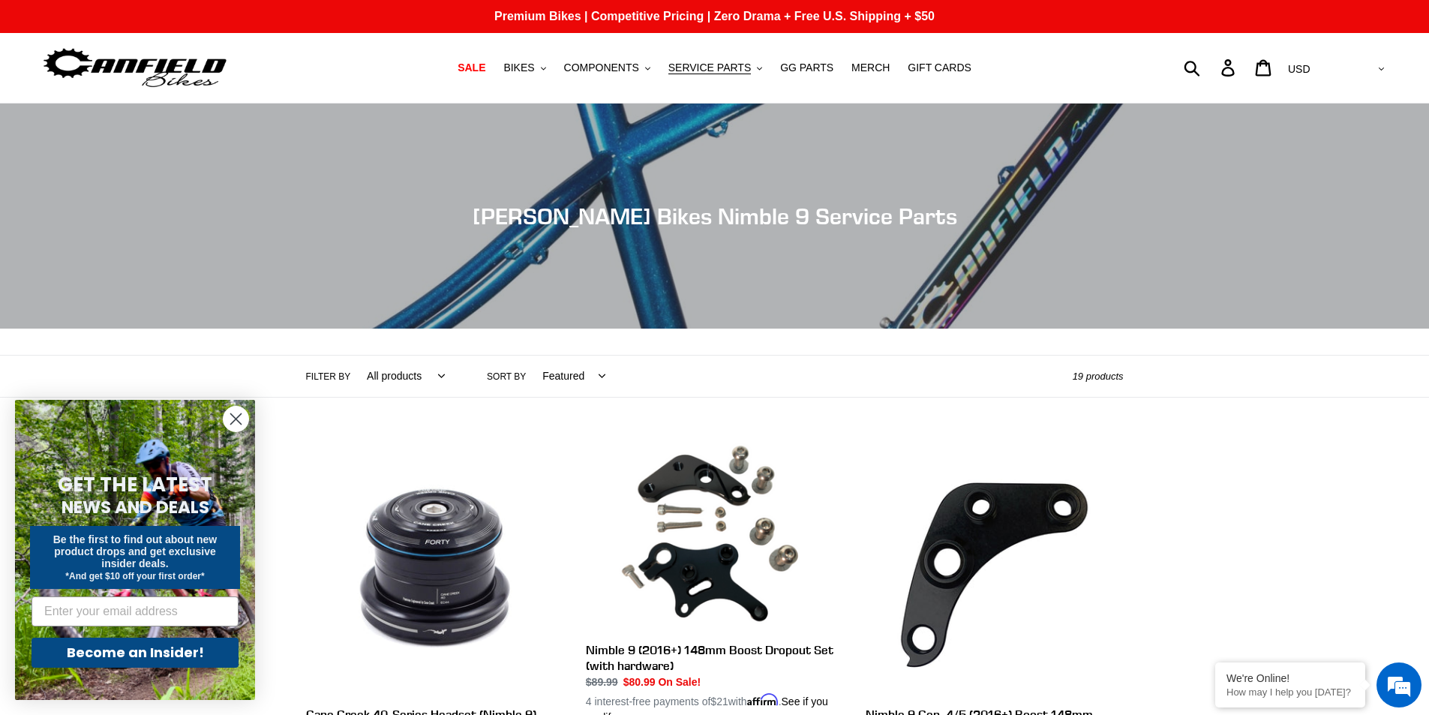
click at [676, 329] on div "Collection: Canfield Bikes Nimble 9 Service Parts" at bounding box center [714, 329] width 1429 height 0
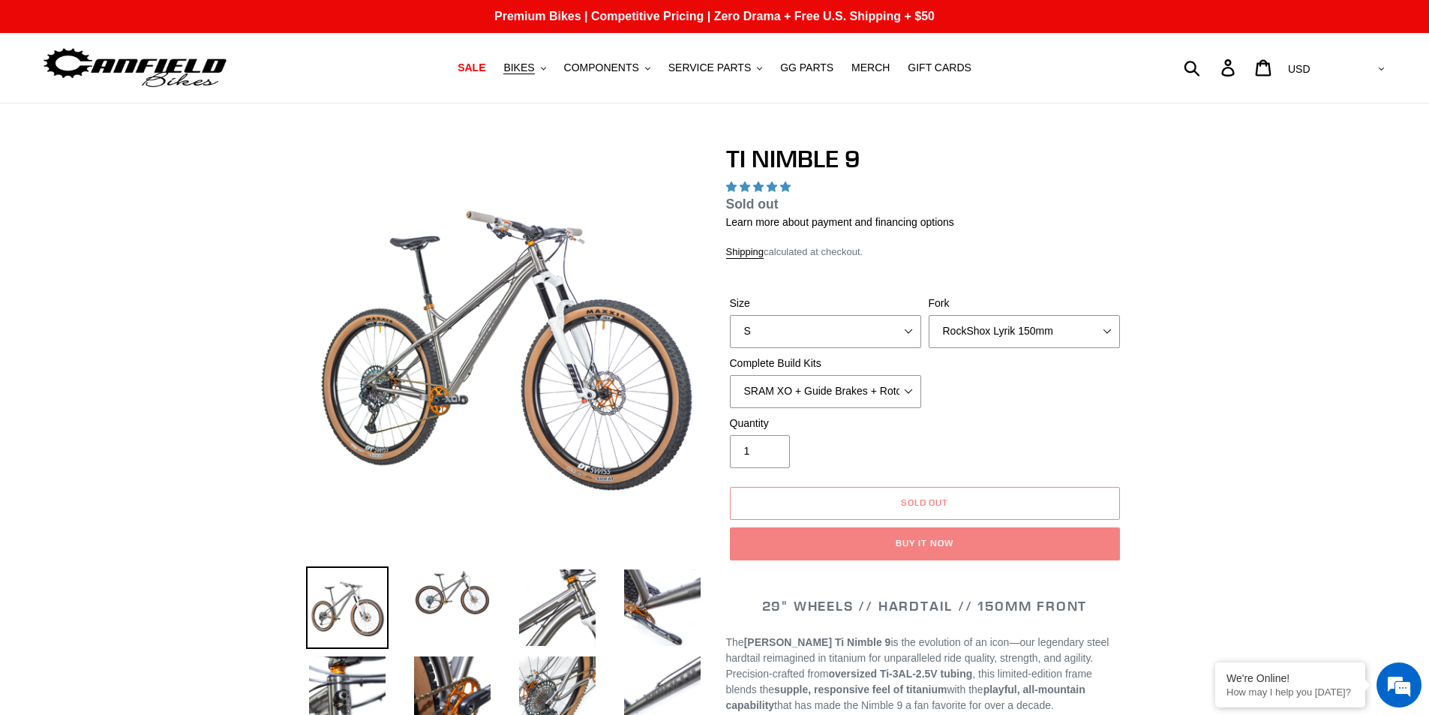
select select "highest-rating"
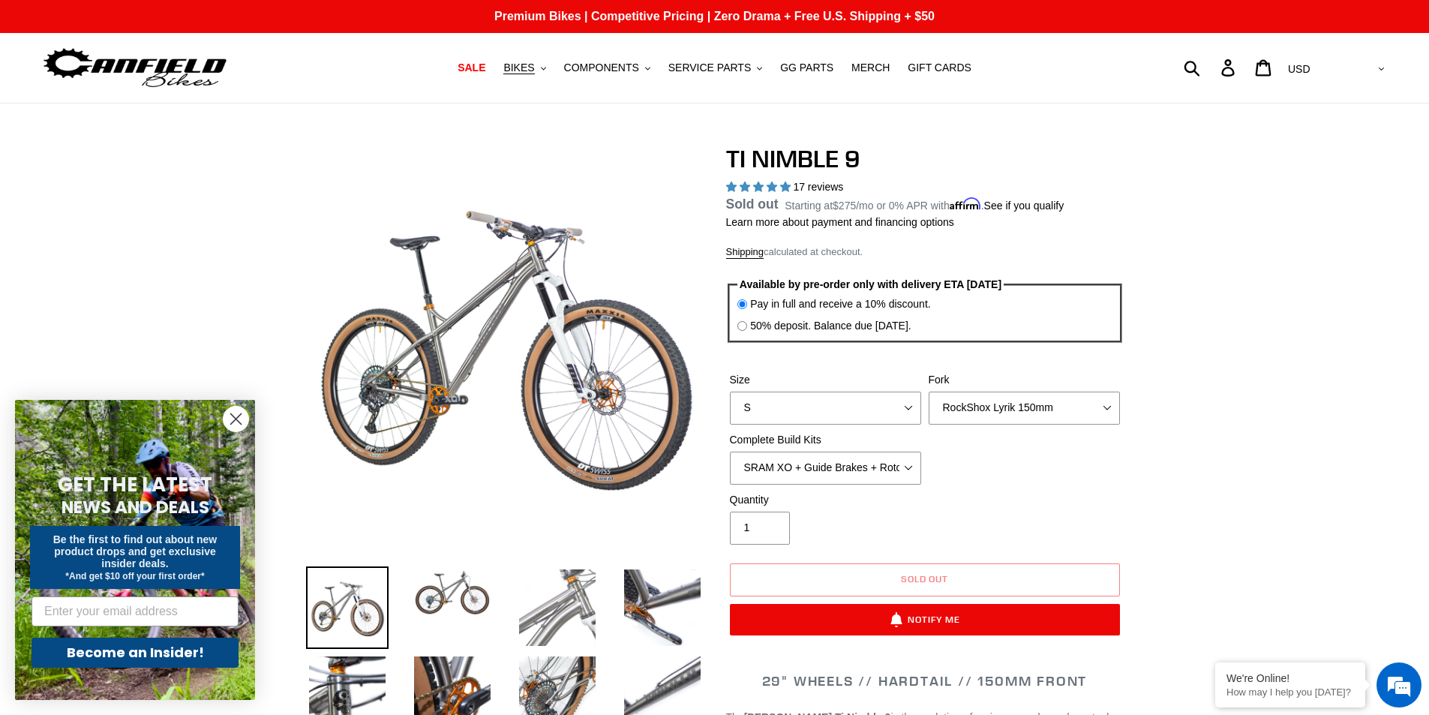
scroll to position [225, 0]
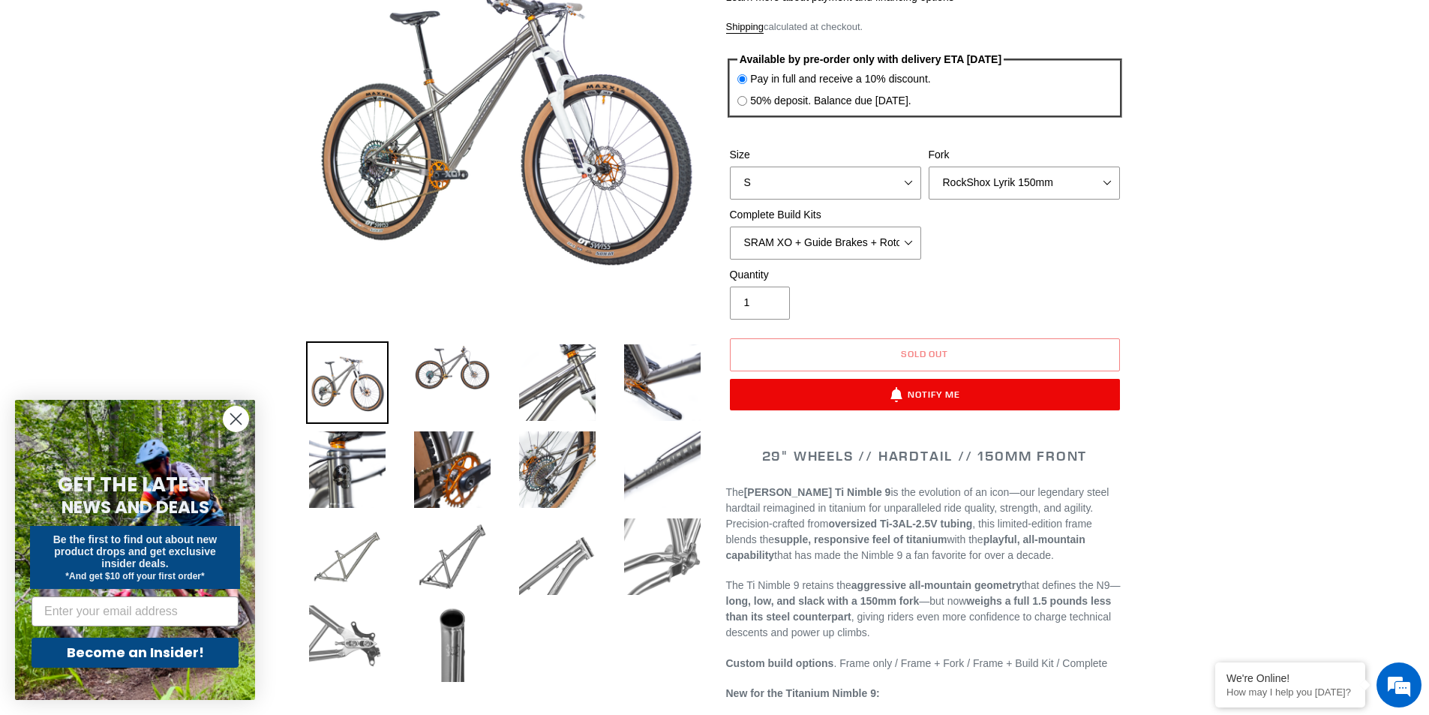
click at [376, 632] on img at bounding box center [347, 644] width 83 height 83
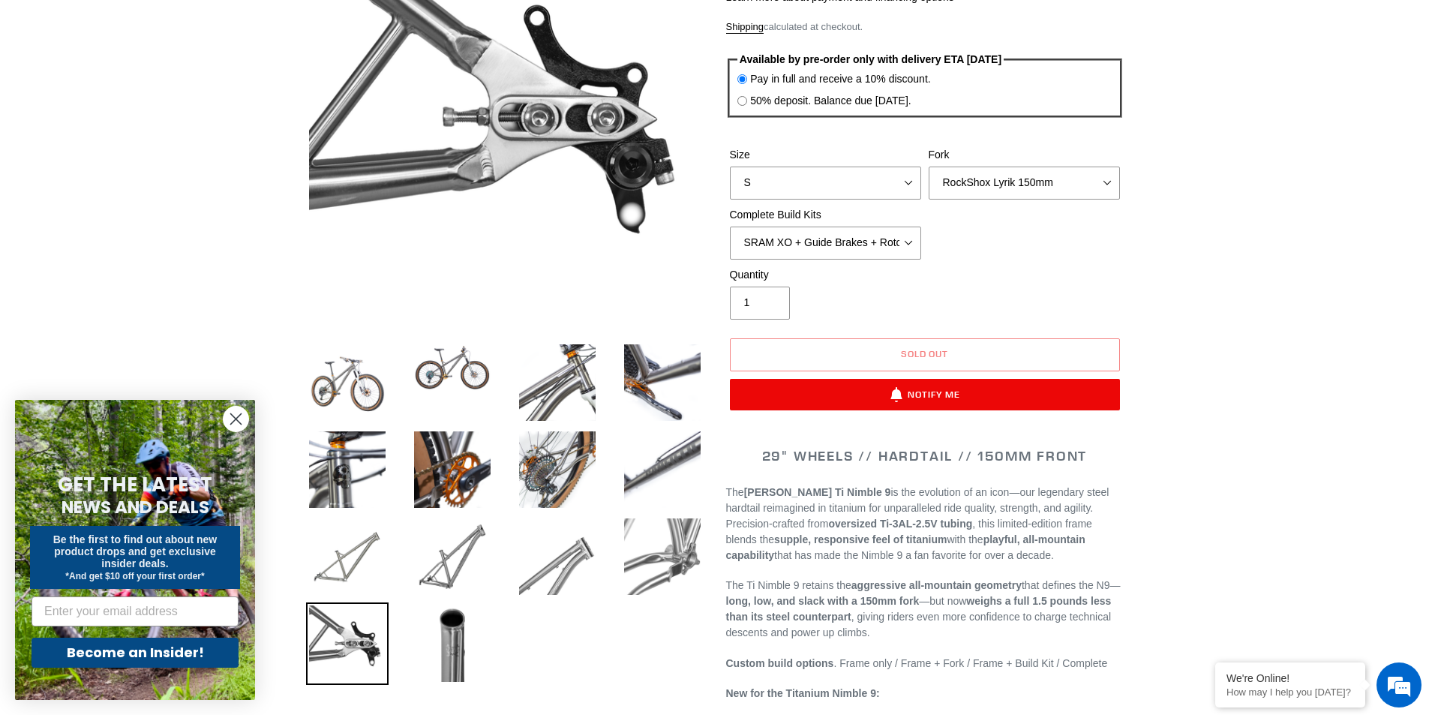
scroll to position [0, 0]
click at [653, 564] on img at bounding box center [662, 557] width 83 height 83
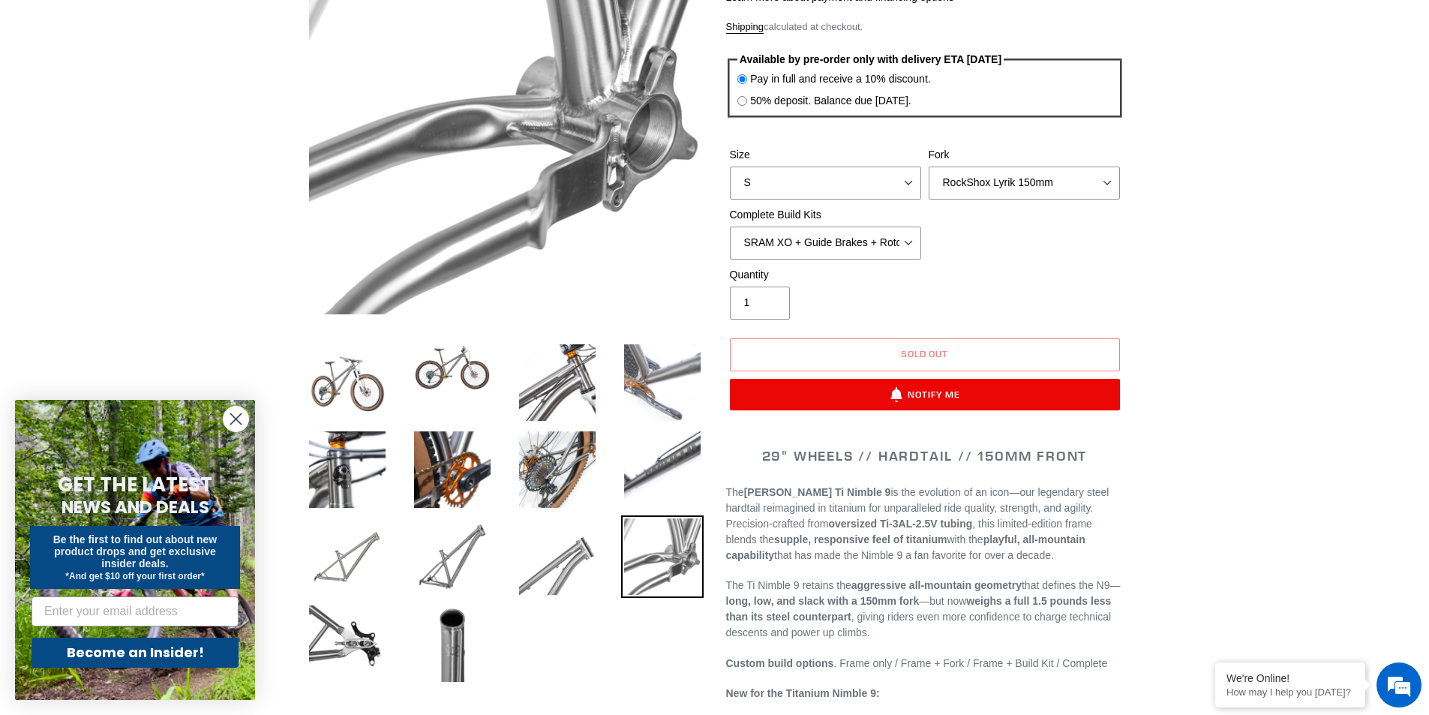
click at [640, 385] on img at bounding box center [662, 382] width 83 height 83
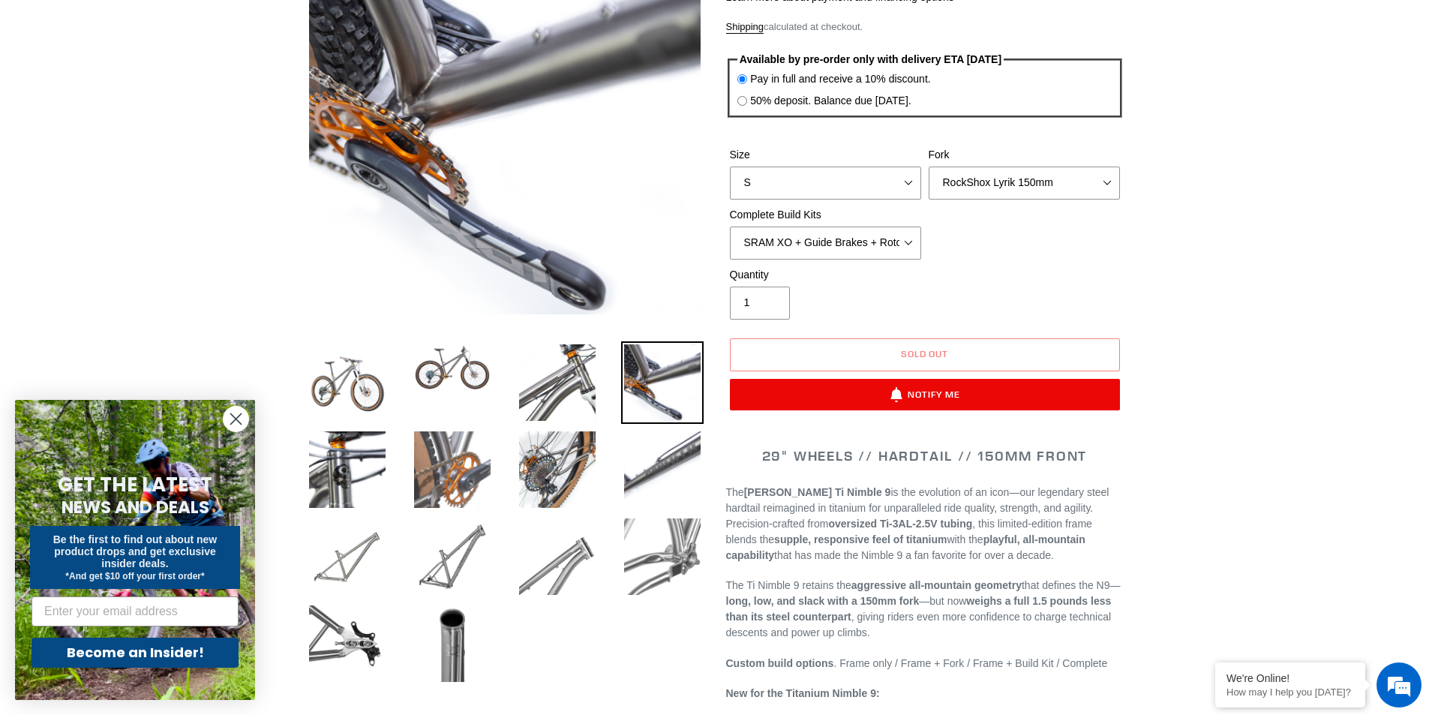
click at [446, 437] on img at bounding box center [452, 469] width 83 height 83
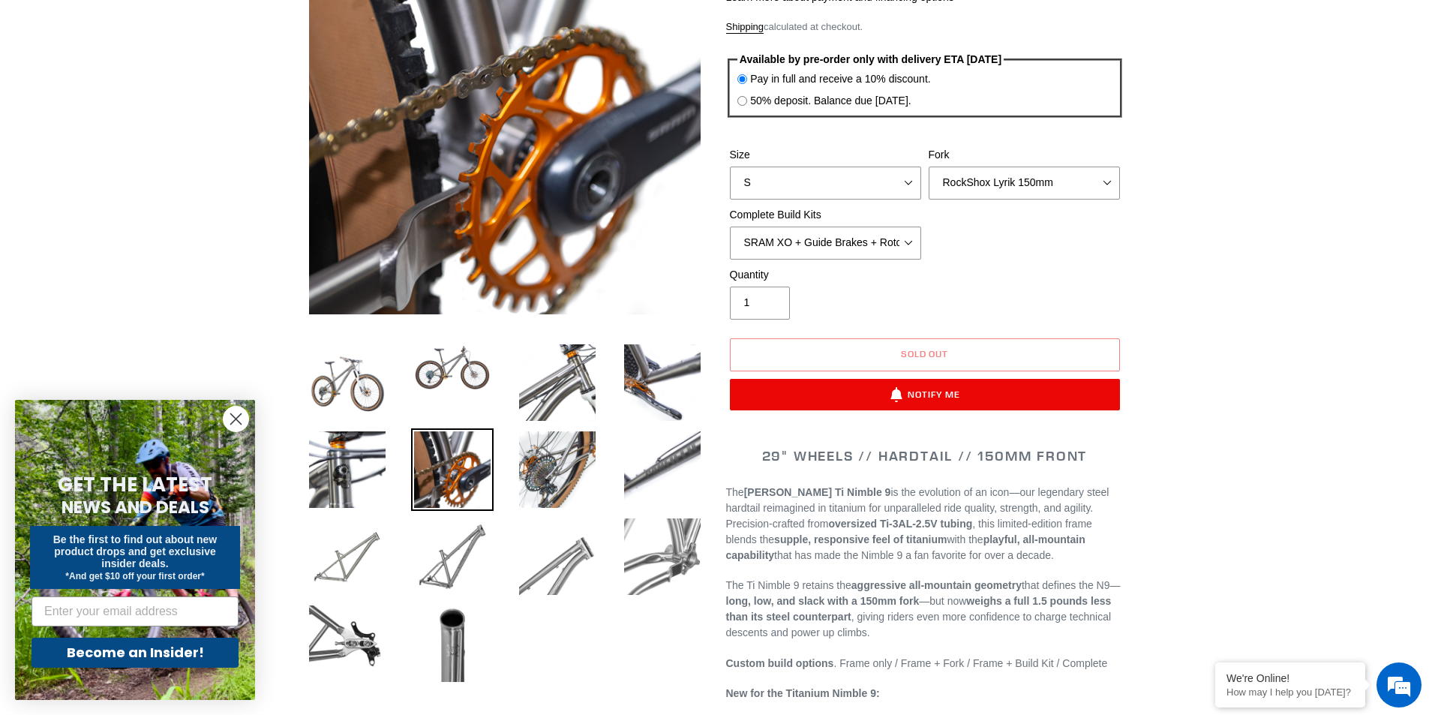
click at [460, 397] on li at bounding box center [441, 371] width 105 height 57
click at [448, 362] on img at bounding box center [452, 367] width 83 height 53
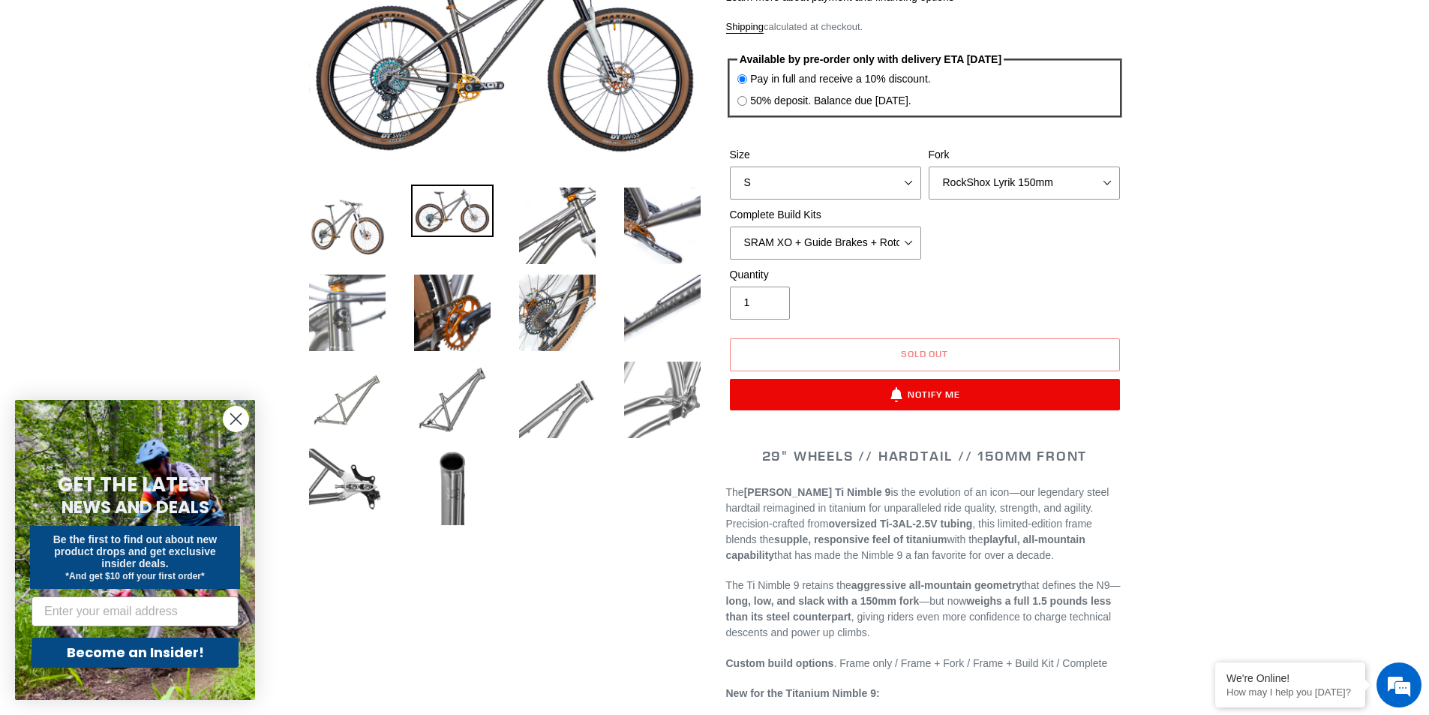
click at [335, 314] on img at bounding box center [347, 313] width 83 height 83
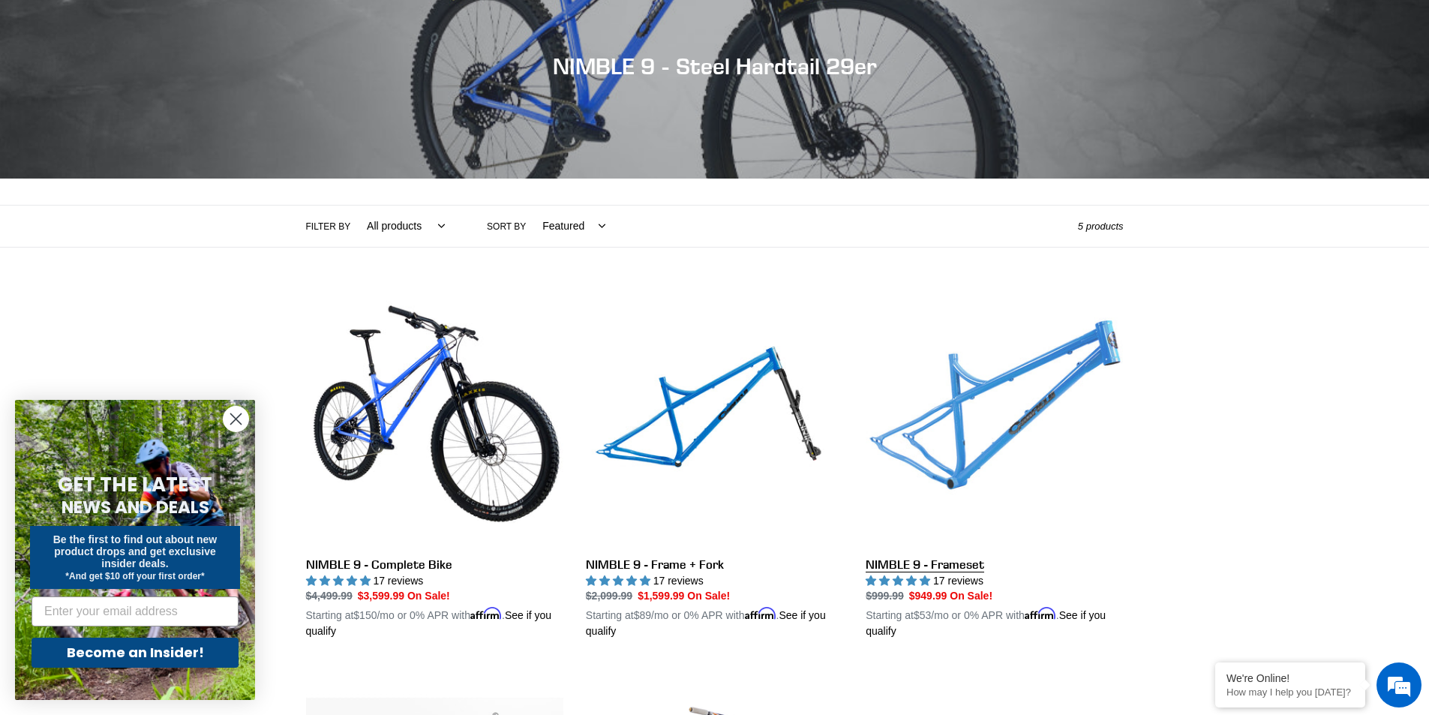
click at [942, 464] on link "NIMBLE 9 - Frameset" at bounding box center [994, 464] width 257 height 351
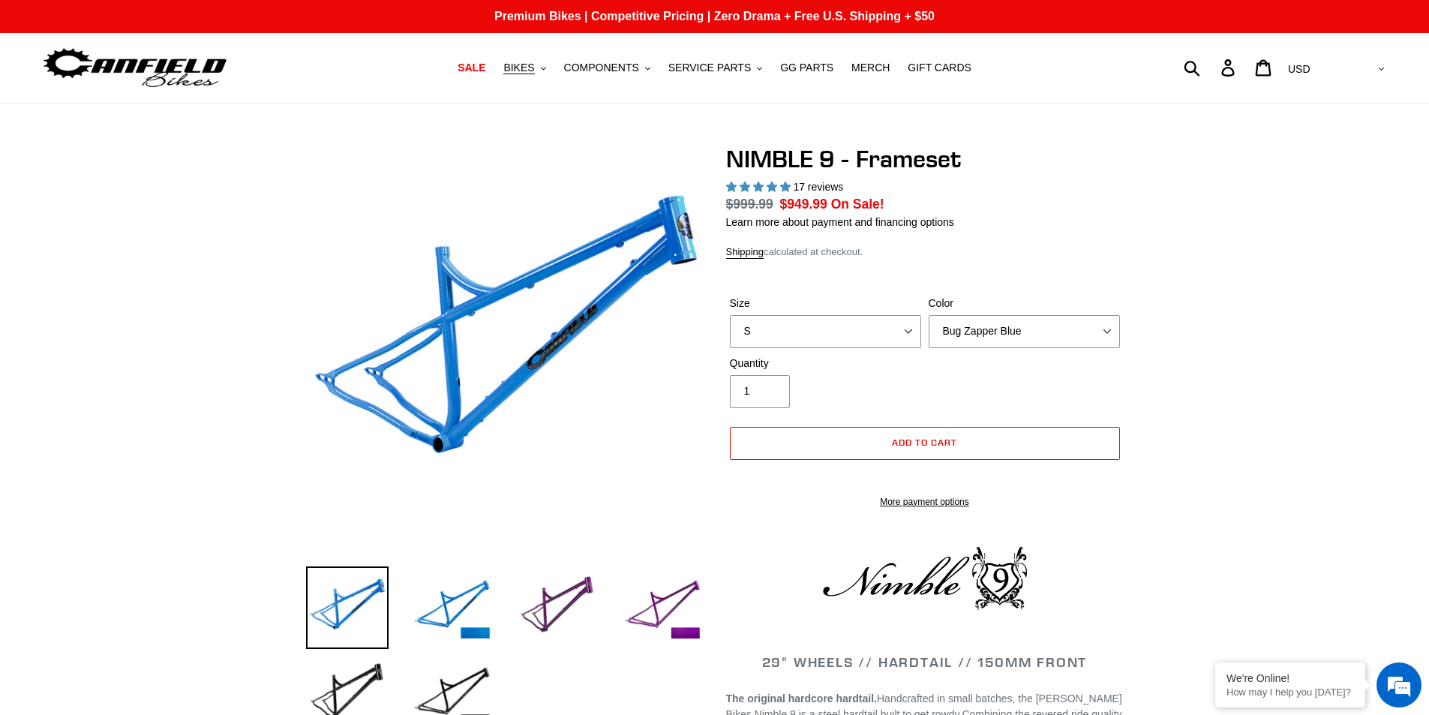
select select "highest-rating"
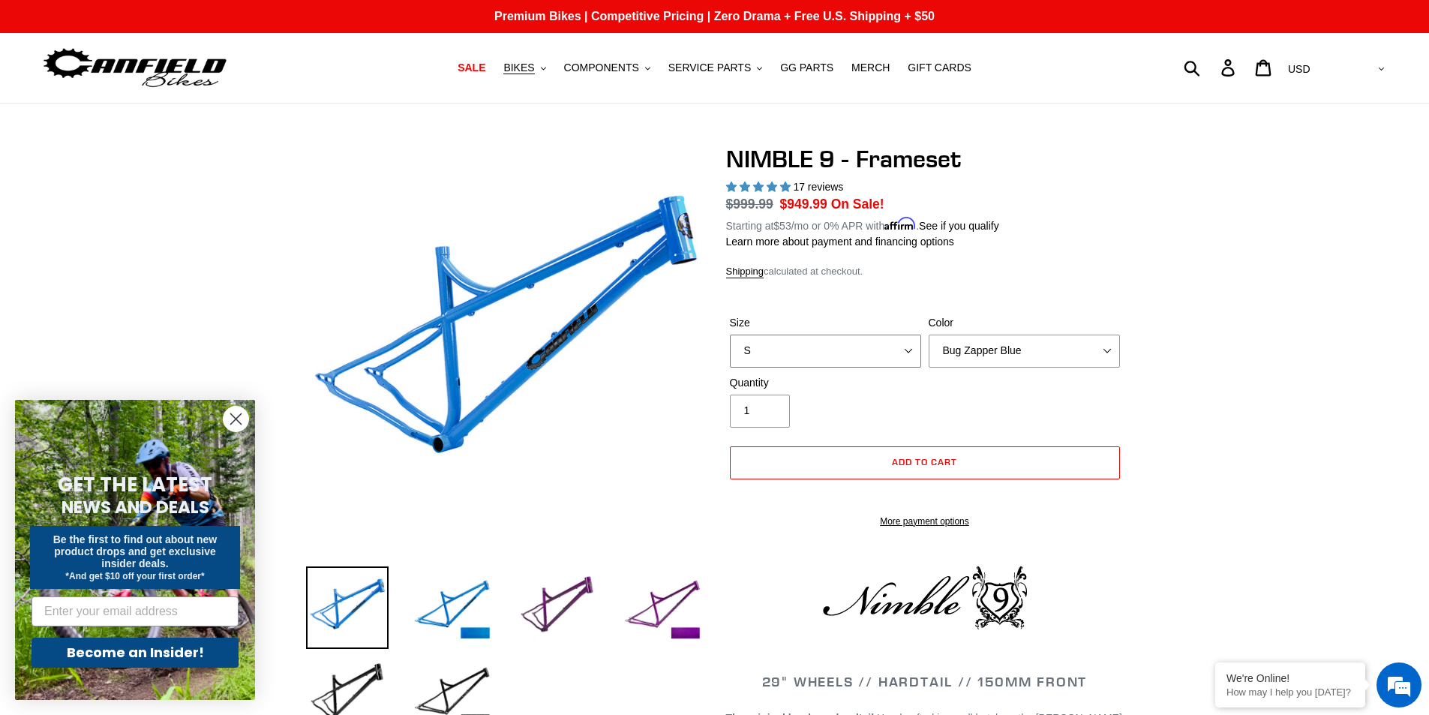
click at [804, 336] on select "S M L XL" at bounding box center [825, 351] width 191 height 33
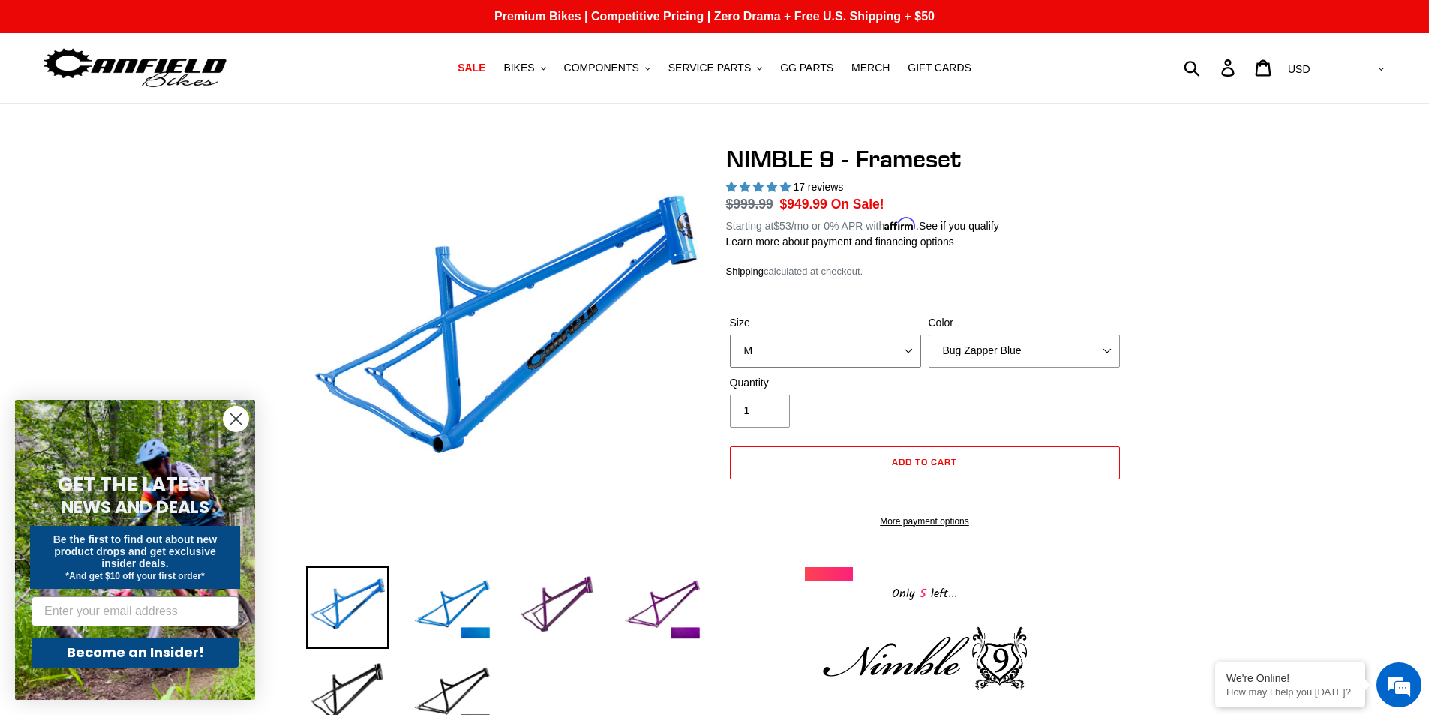
click at [730, 335] on select "S M L XL" at bounding box center [825, 351] width 191 height 33
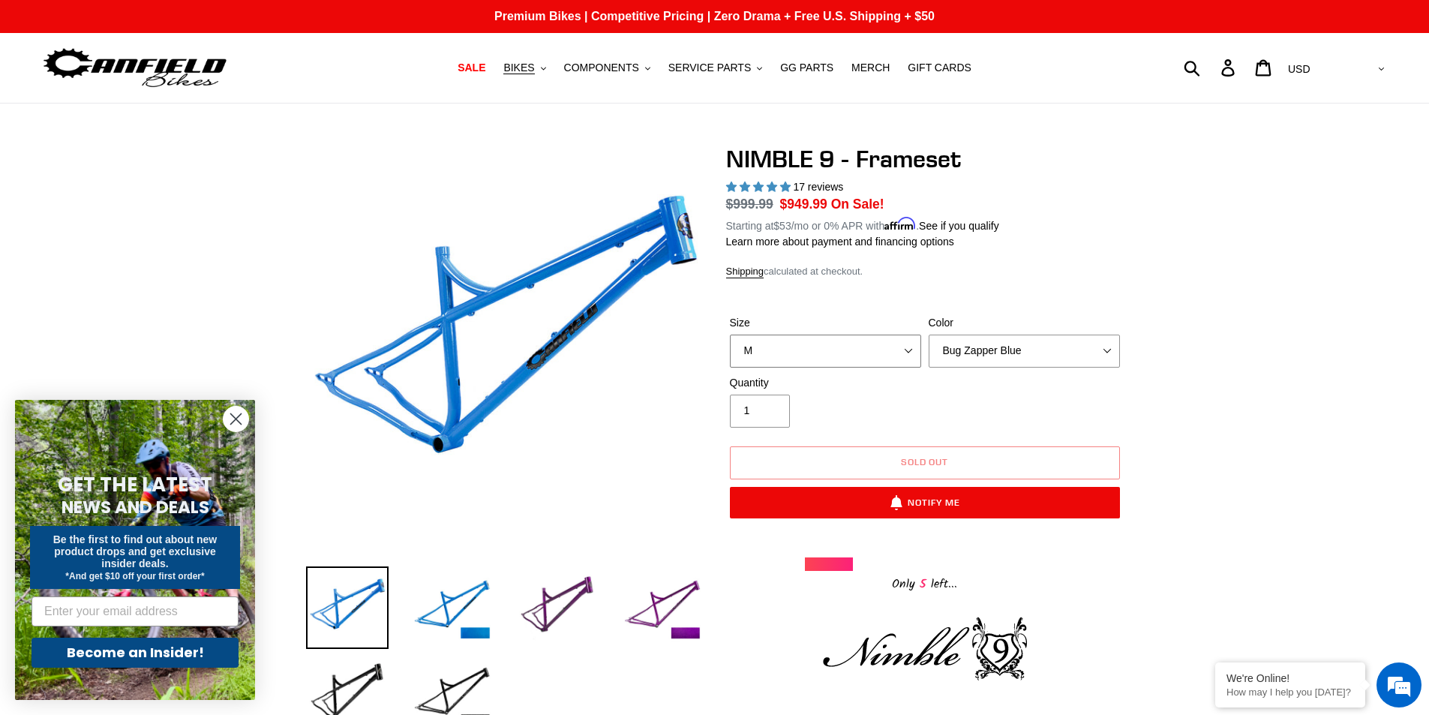
click at [744, 346] on select "S M L XL" at bounding box center [825, 351] width 191 height 33
click at [730, 335] on select "S M L XL" at bounding box center [825, 351] width 191 height 33
click at [787, 350] on select "S M L XL" at bounding box center [825, 351] width 191 height 33
click at [730, 335] on select "S M L XL" at bounding box center [825, 351] width 191 height 33
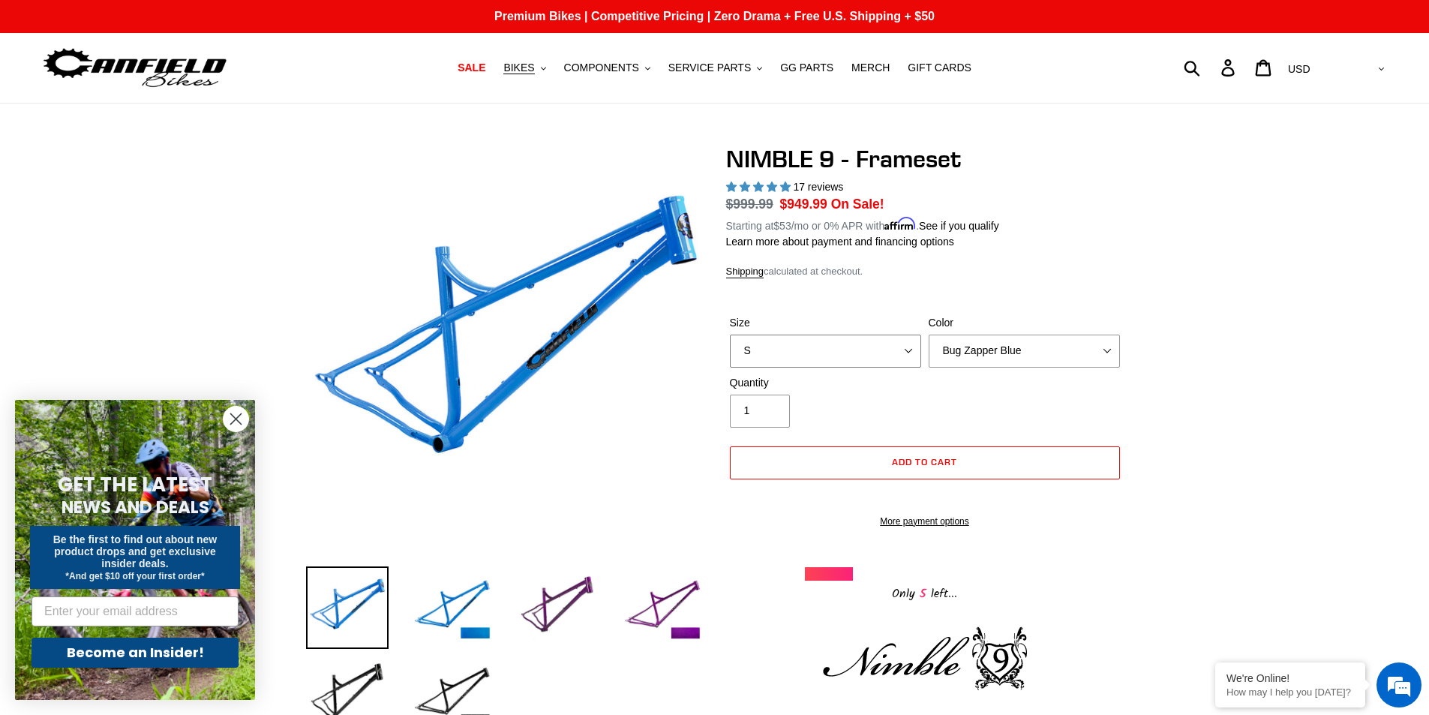
click at [832, 350] on select "S M L XL" at bounding box center [825, 351] width 191 height 33
click at [730, 335] on select "S M L XL" at bounding box center [825, 351] width 191 height 33
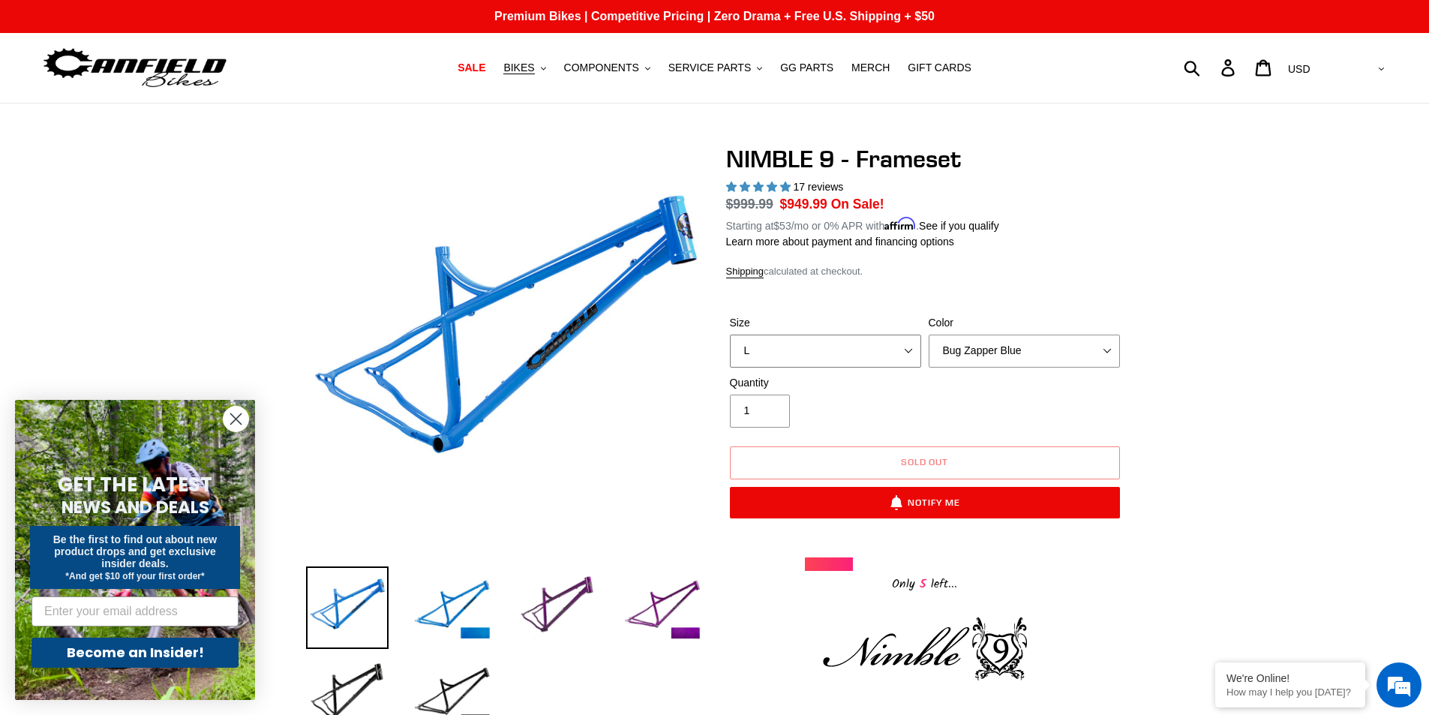
click at [839, 347] on select "S M L XL" at bounding box center [825, 351] width 191 height 33
click at [848, 449] on button "Sold out" at bounding box center [925, 462] width 390 height 33
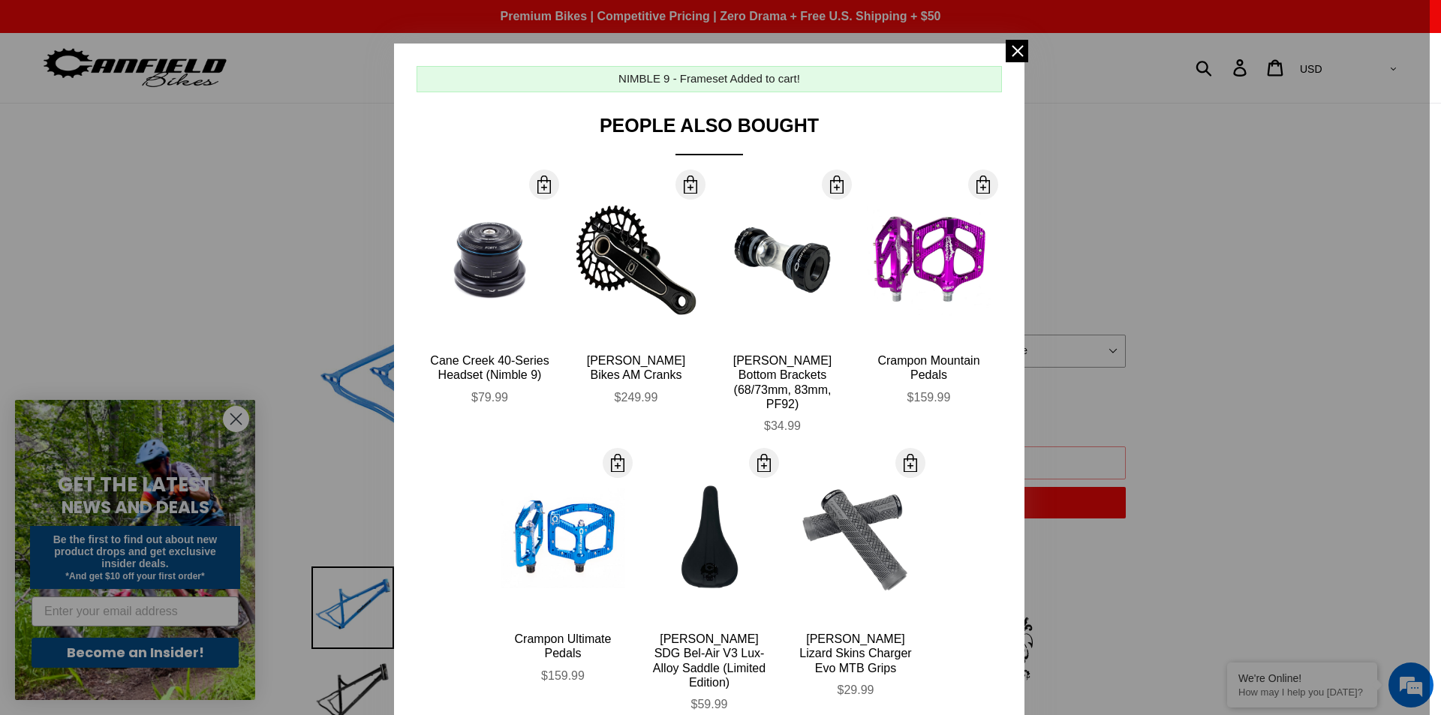
click at [1006, 63] on div "NIMBLE 9 - Frameset Added to cart! People Also Bought More Info Cane Creek 40-S…" at bounding box center [709, 409] width 630 height 731
click at [1006, 53] on span at bounding box center [1017, 51] width 23 height 23
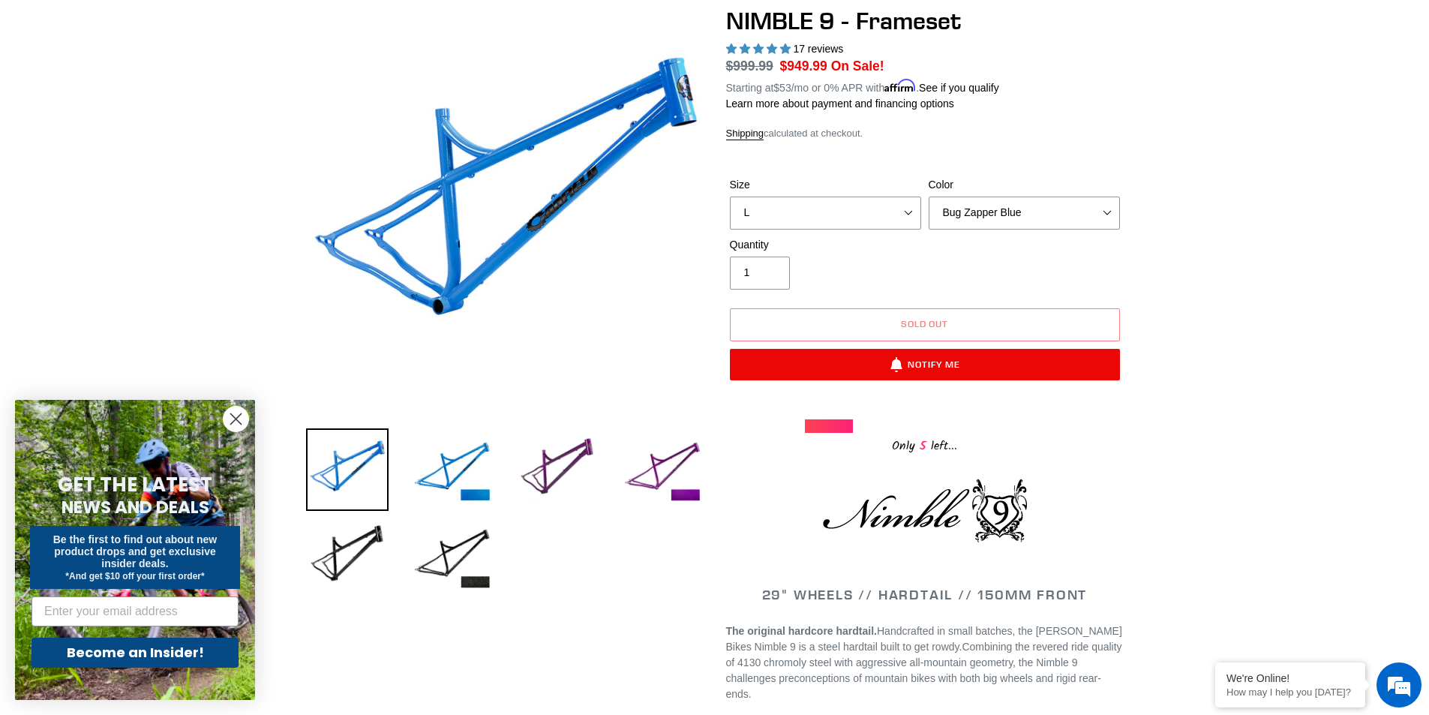
scroll to position [150, 0]
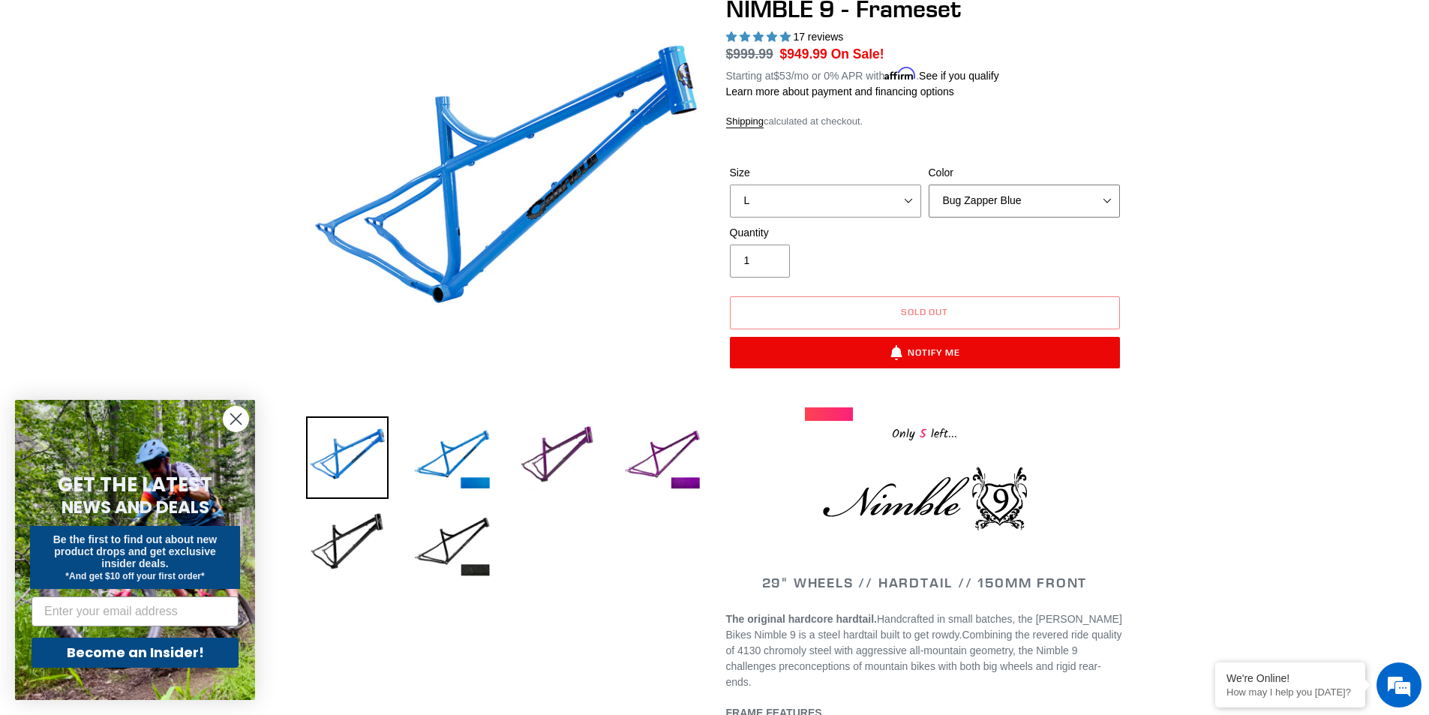
click at [1079, 204] on select "Bug Zapper Blue Purple Haze -Sold Out Galaxy Black" at bounding box center [1024, 201] width 191 height 33
click at [874, 209] on select "S M L XL" at bounding box center [825, 201] width 191 height 33
select select "M"
click at [730, 185] on select "S M L XL" at bounding box center [825, 201] width 191 height 33
click at [1007, 202] on select "Bug Zapper Blue Purple Haze -Sold Out Galaxy Black" at bounding box center [1024, 201] width 191 height 33
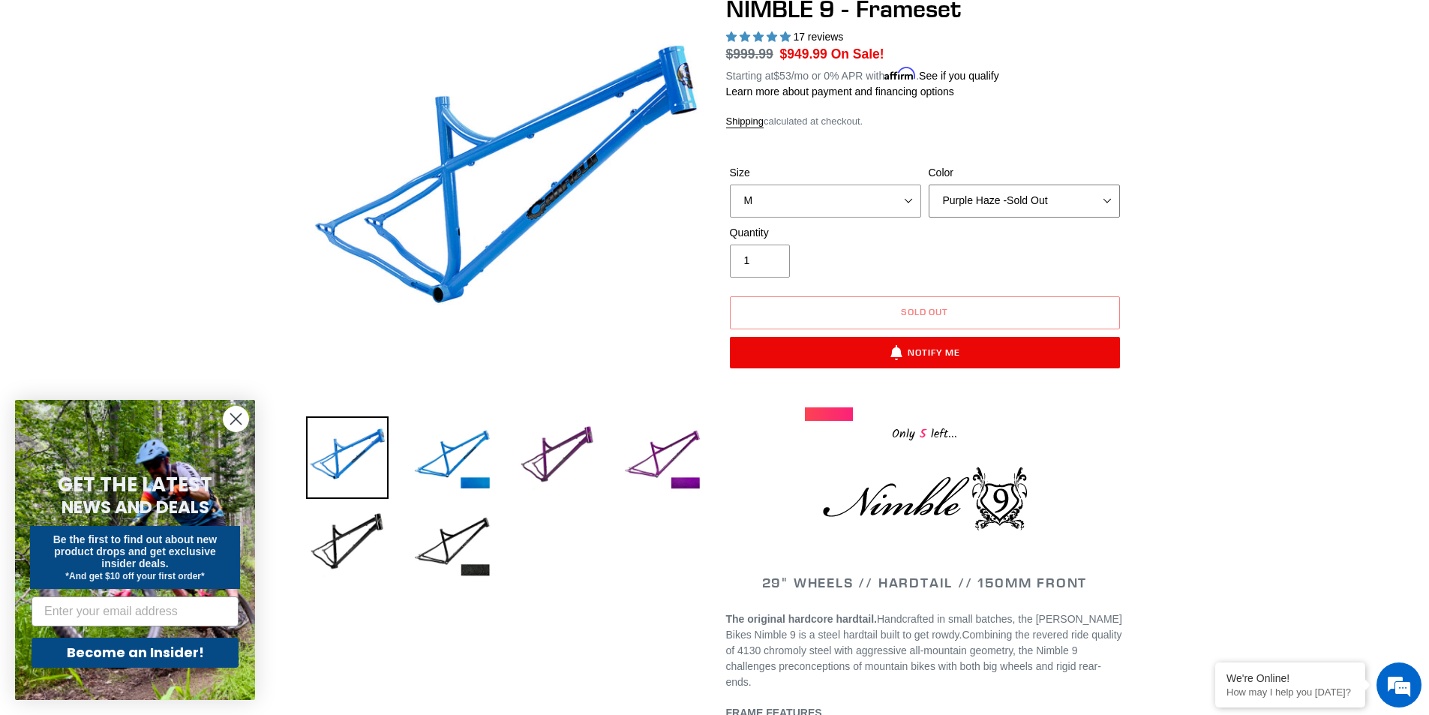
click at [929, 185] on select "Bug Zapper Blue Purple Haze -Sold Out Galaxy Black" at bounding box center [1024, 201] width 191 height 33
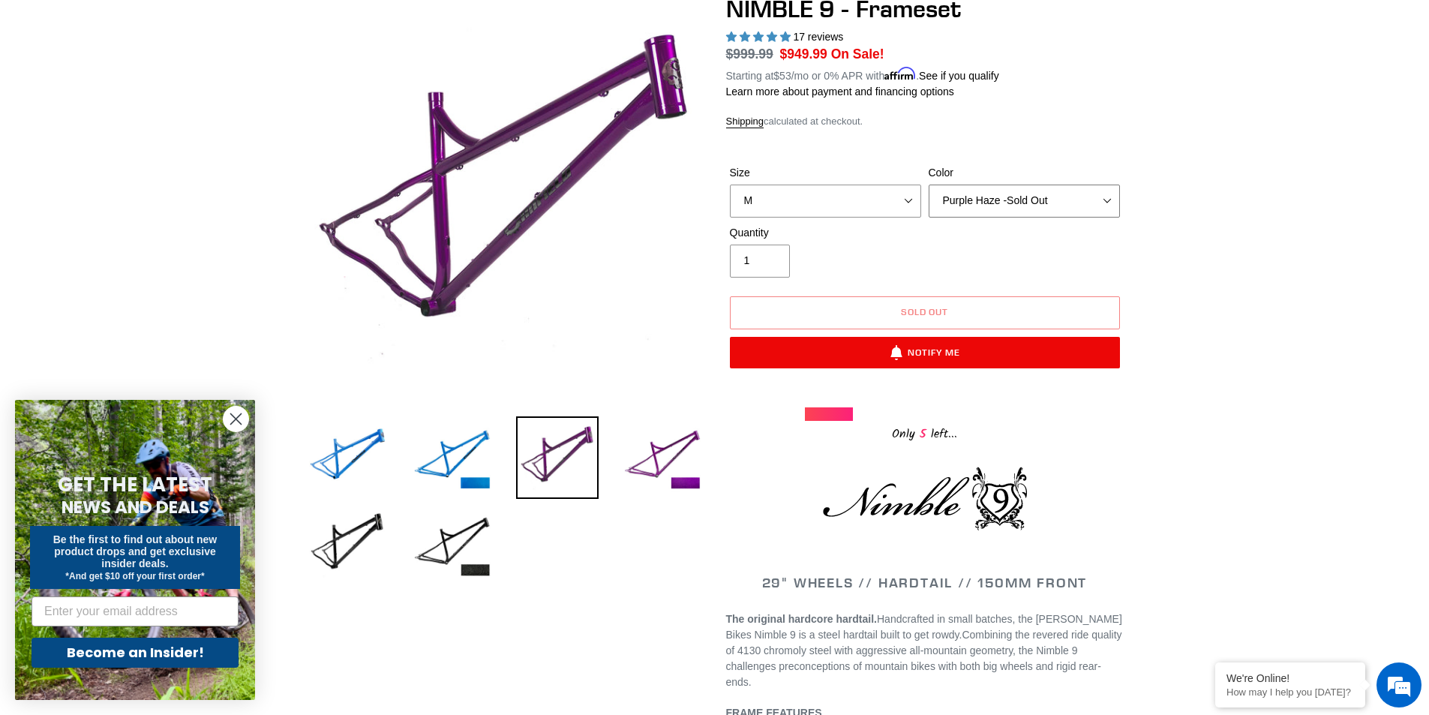
click at [1005, 205] on select "Bug Zapper Blue Purple Haze -Sold Out Galaxy Black" at bounding box center [1024, 201] width 191 height 33
click at [929, 185] on select "Bug Zapper Blue Purple Haze -Sold Out Galaxy Black" at bounding box center [1024, 201] width 191 height 33
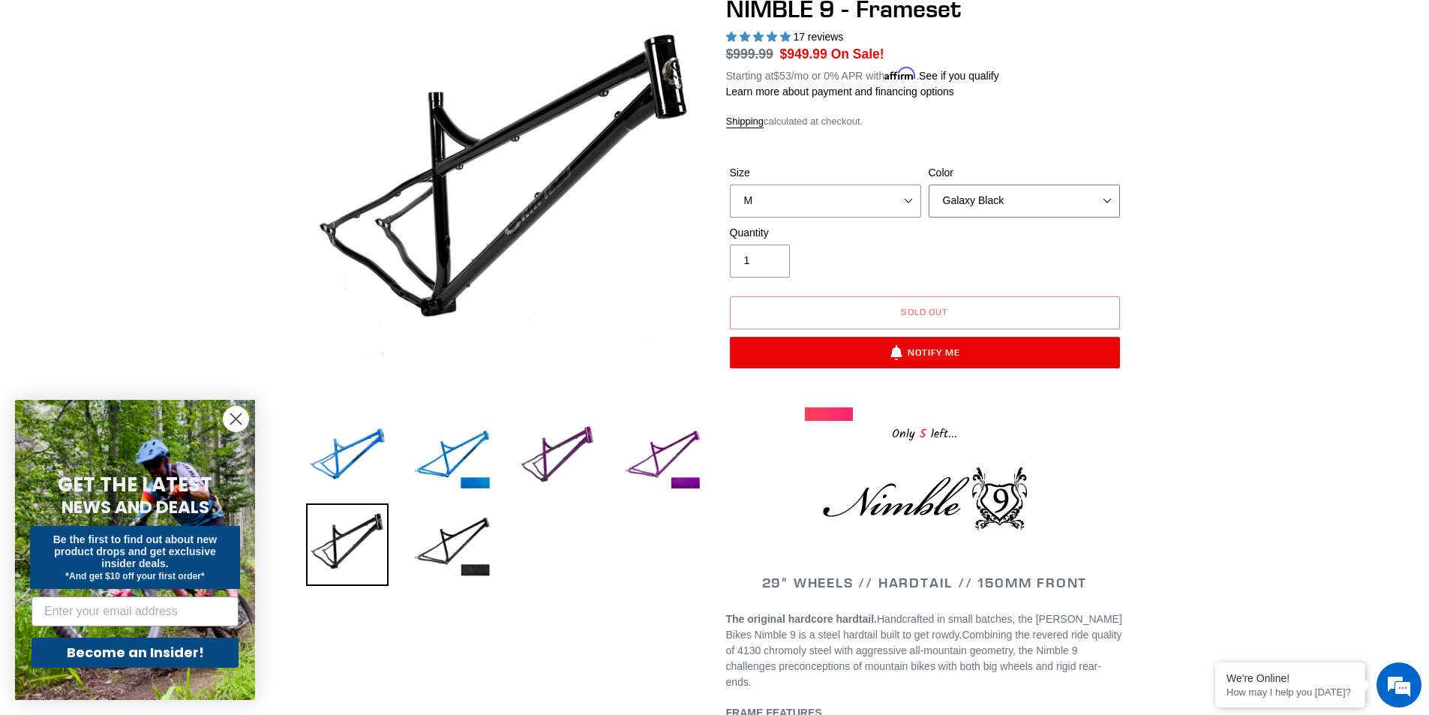
click at [1015, 207] on select "Bug Zapper Blue Purple Haze -Sold Out Galaxy Black" at bounding box center [1024, 201] width 191 height 33
select select "Bug Zapper Blue"
click at [929, 185] on select "Bug Zapper Blue Purple Haze -Sold Out Galaxy Black" at bounding box center [1024, 201] width 191 height 33
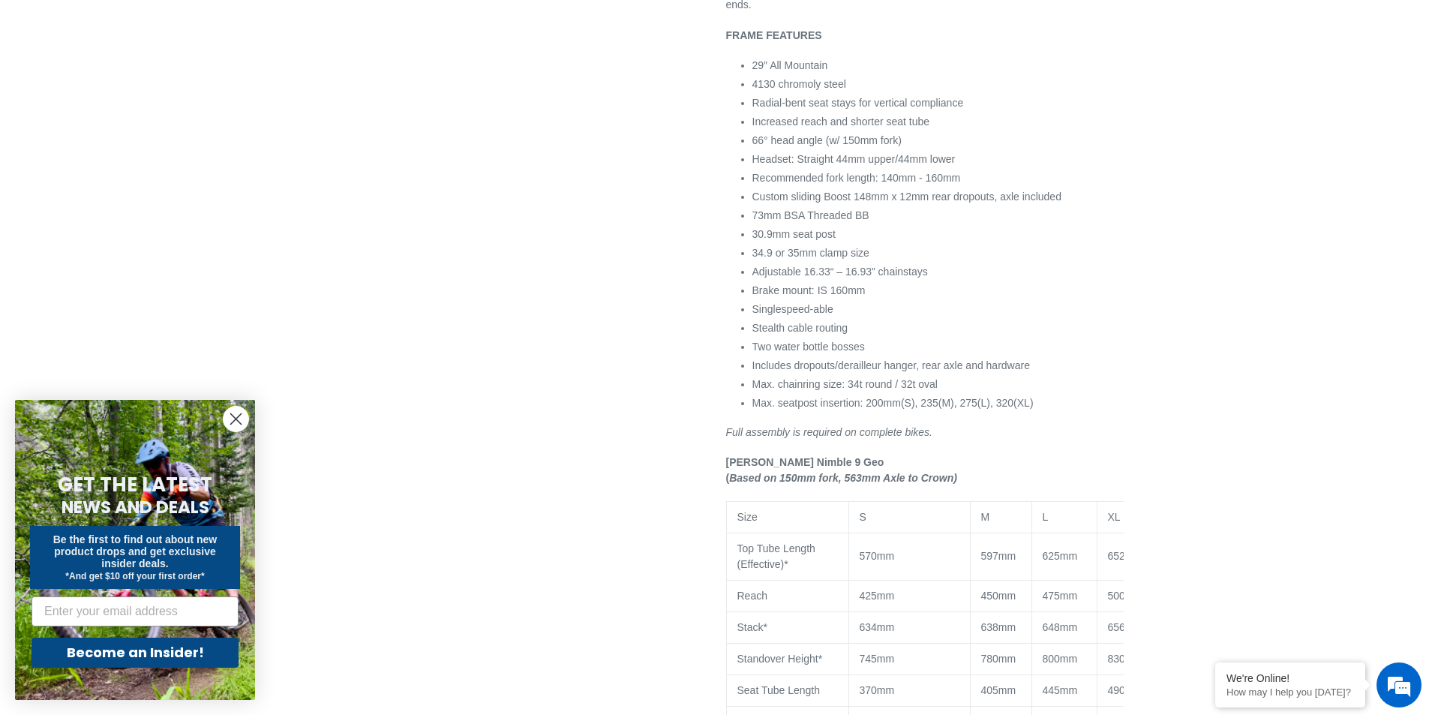
scroll to position [825, 0]
drag, startPoint x: 871, startPoint y: 276, endPoint x: 746, endPoint y: 275, distance: 125.3
click at [746, 275] on div "29" WHEELS // HARDTAIL // 150MM FRONT The original hardcore hardtail. Handcraft…" at bounding box center [925, 490] width 398 height 1399
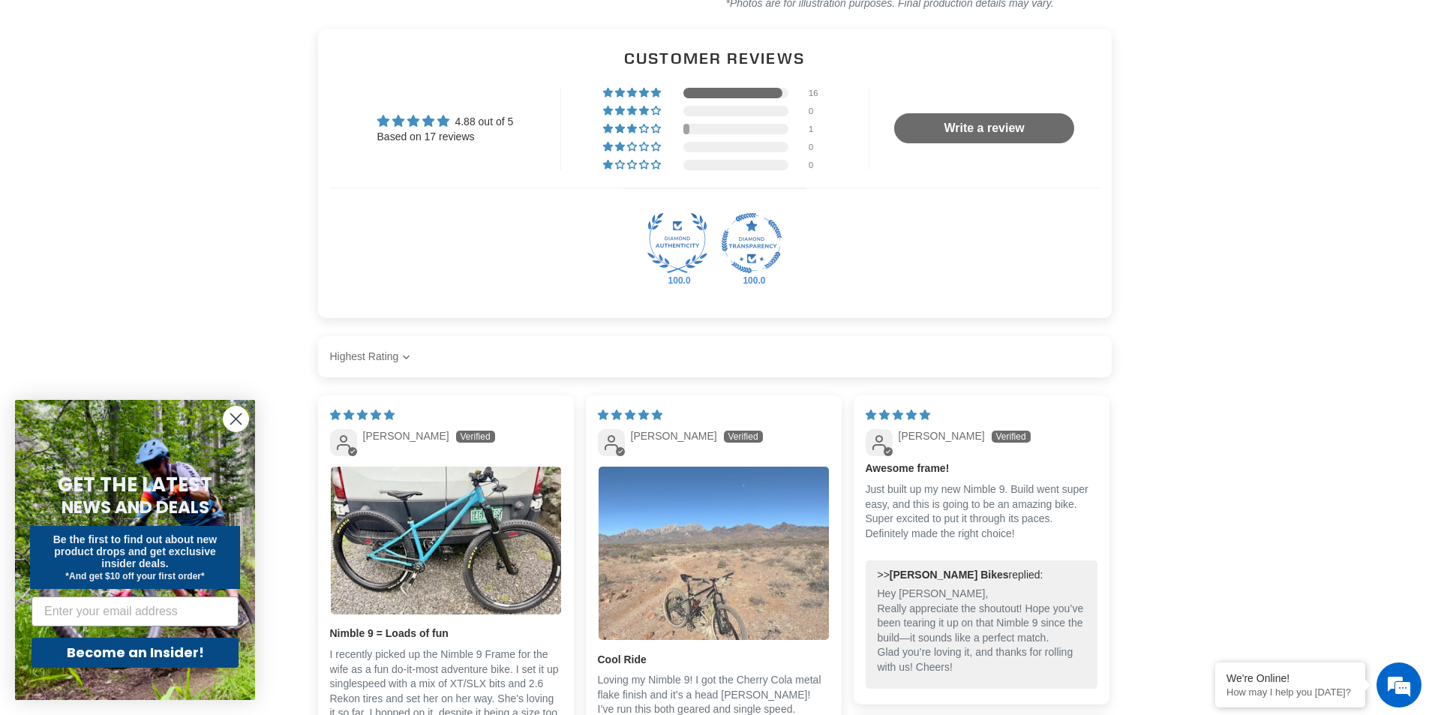
scroll to position [1876, 0]
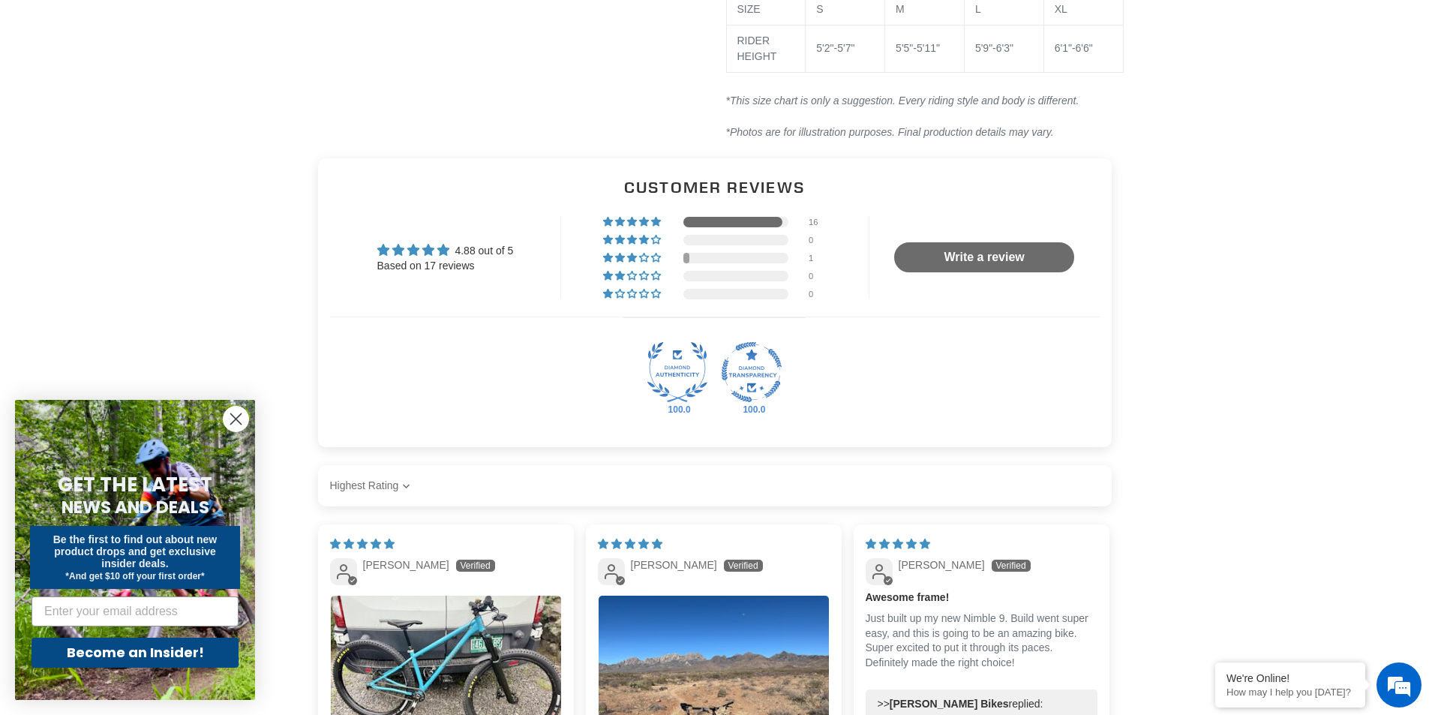
click at [730, 261] on div "16 0 1 0 0 See all reviews" at bounding box center [715, 257] width 308 height 83
click at [679, 257] on div "1" at bounding box center [715, 257] width 224 height 11
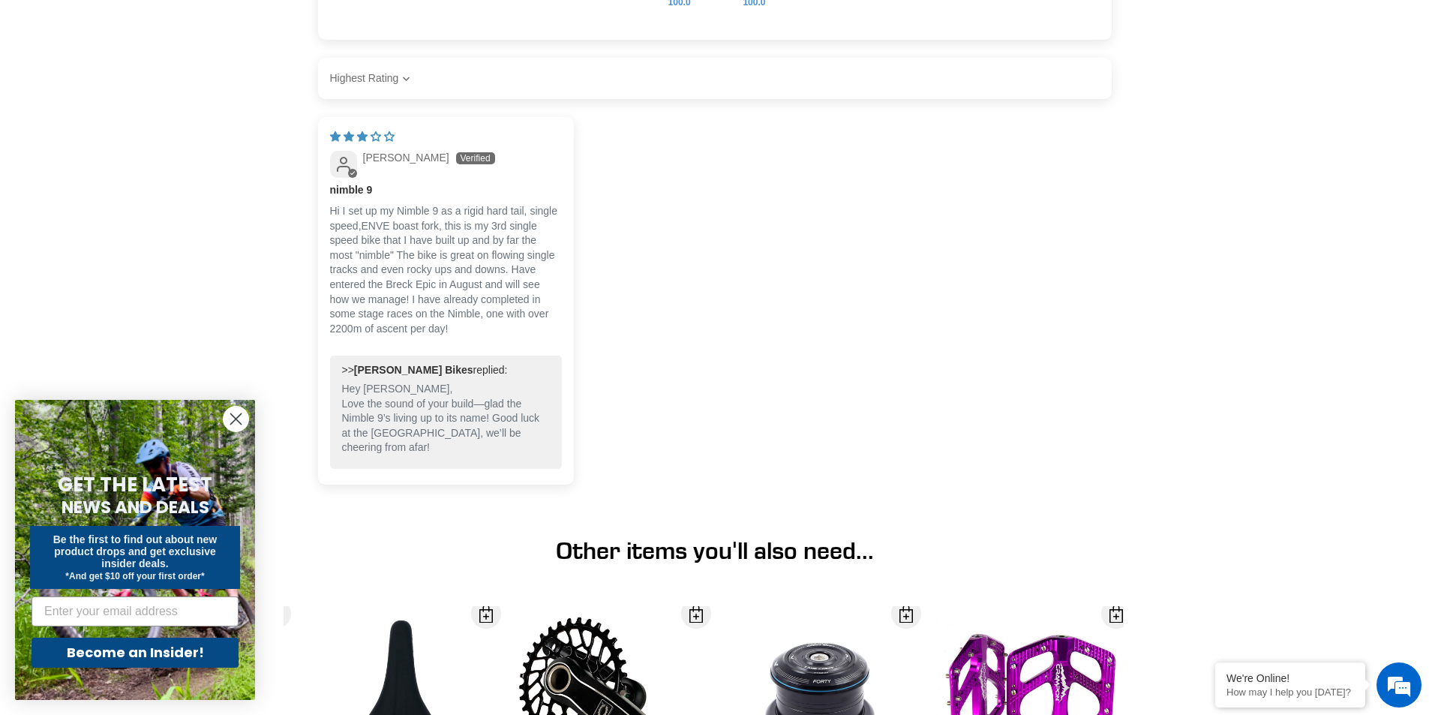
scroll to position [2349, 0]
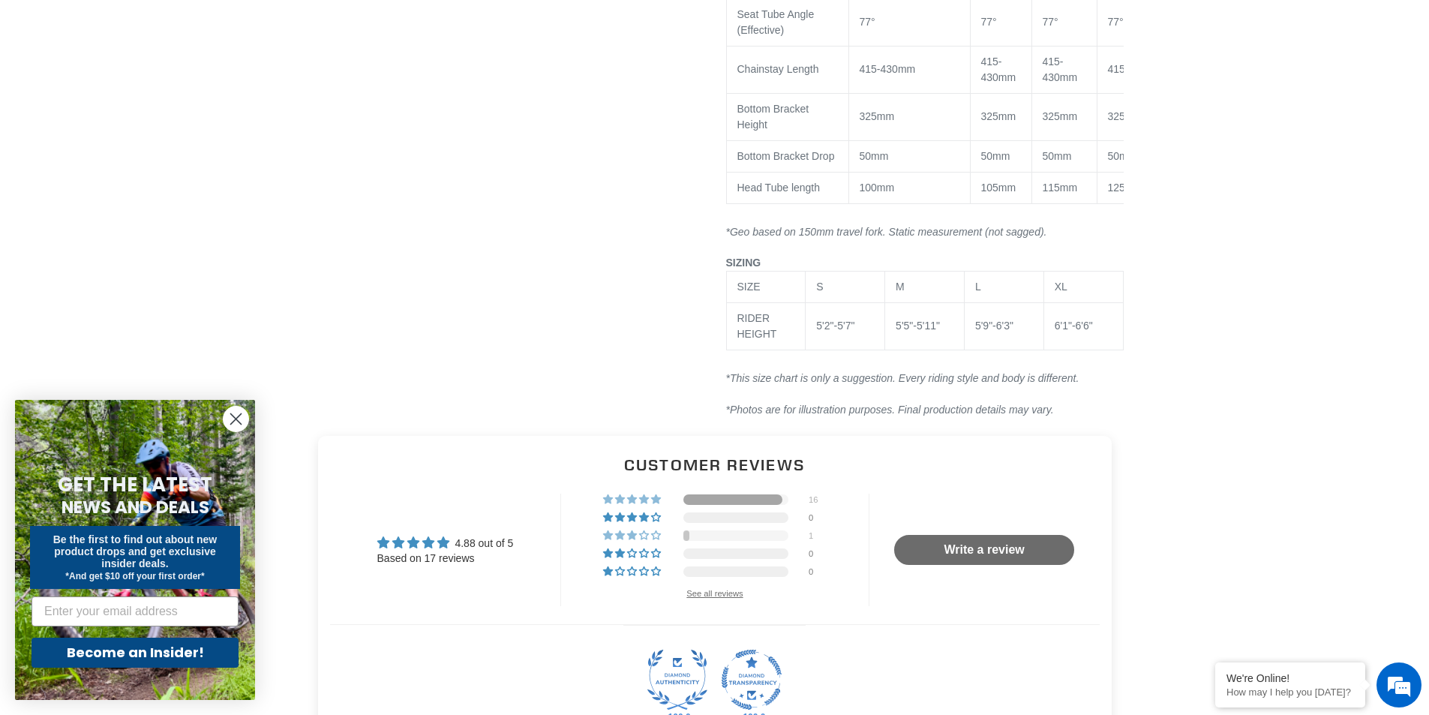
click at [747, 496] on div at bounding box center [733, 500] width 99 height 11
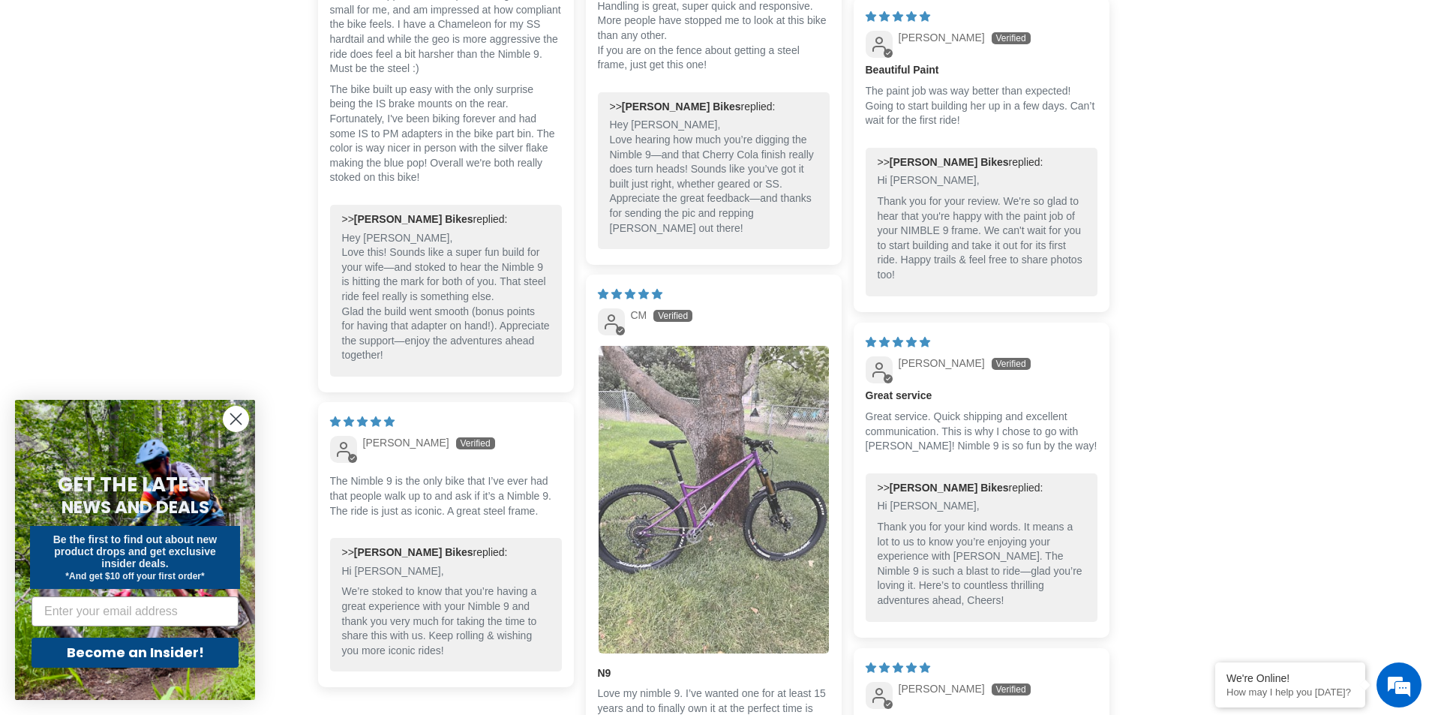
scroll to position [2949, 0]
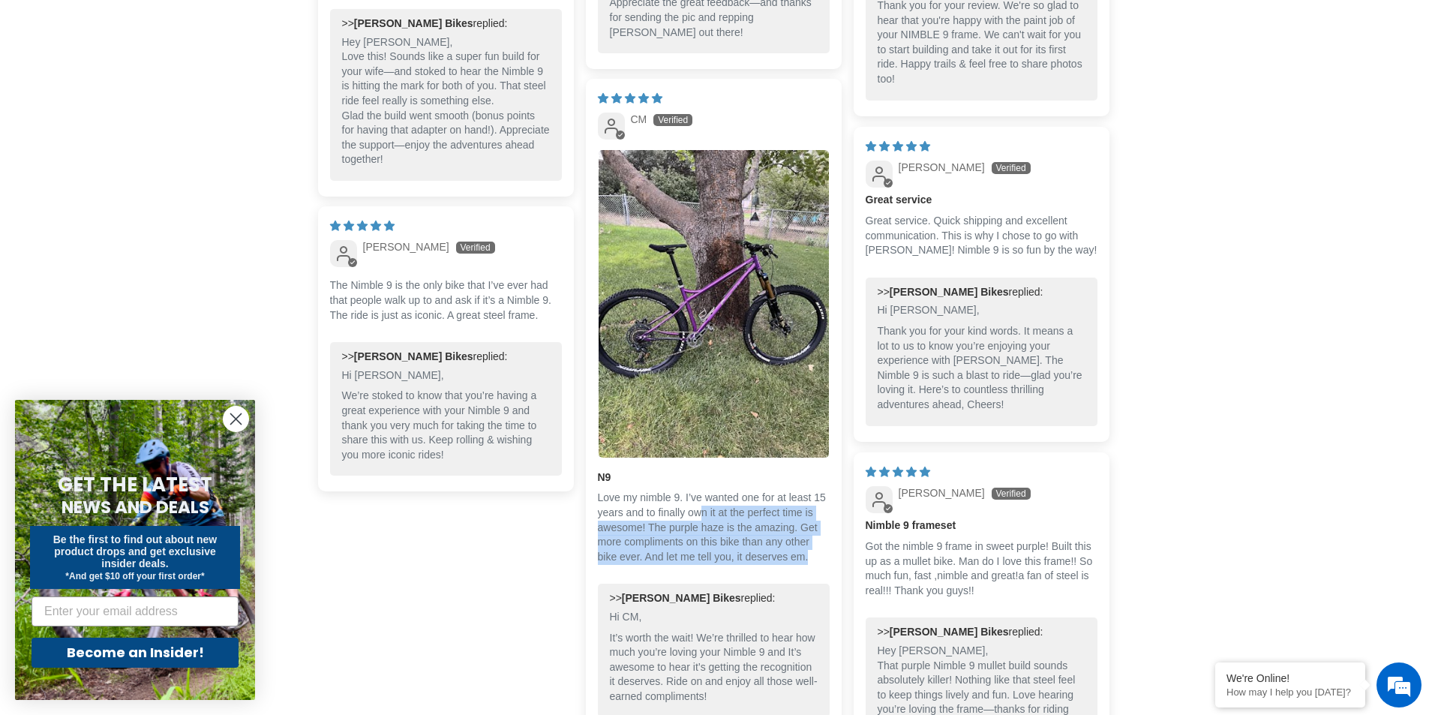
drag, startPoint x: 810, startPoint y: 549, endPoint x: 702, endPoint y: 503, distance: 116.7
click at [702, 503] on p "Love my nimble 9. I’ve wanted one for at least 15 years and to finally own it a…" at bounding box center [714, 528] width 232 height 74
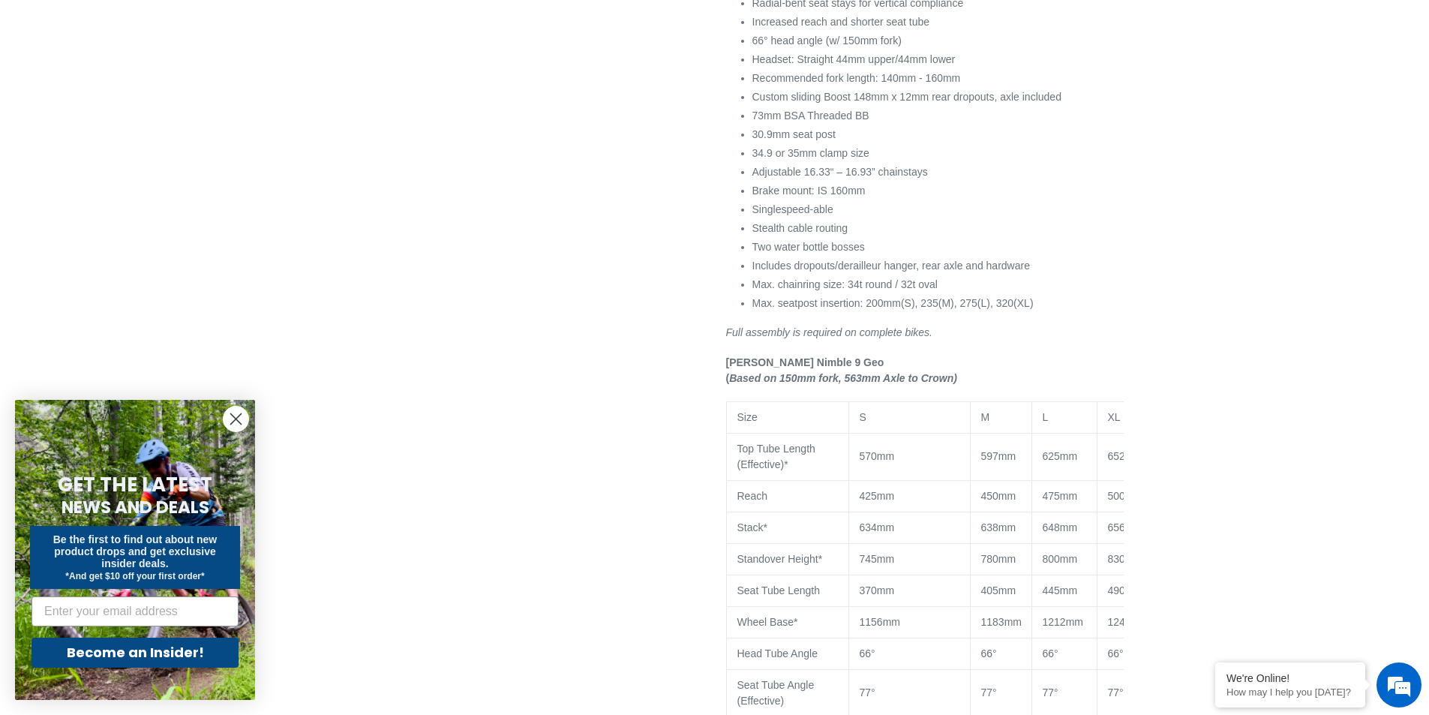
scroll to position [900, 0]
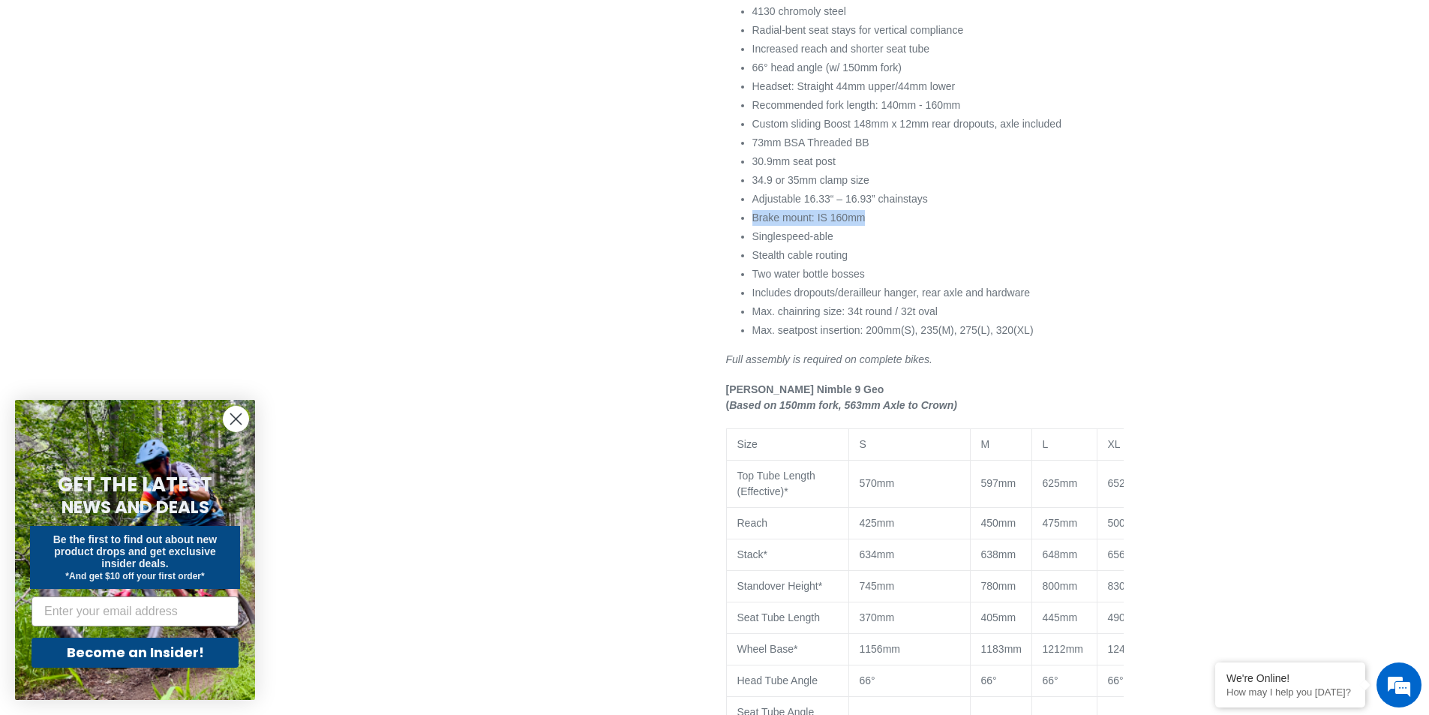
drag, startPoint x: 868, startPoint y: 203, endPoint x: 752, endPoint y: 200, distance: 116.4
click at [753, 210] on li "Brake mount: IS 160mm" at bounding box center [938, 218] width 371 height 16
copy li "Brake mount: IS 160mm"
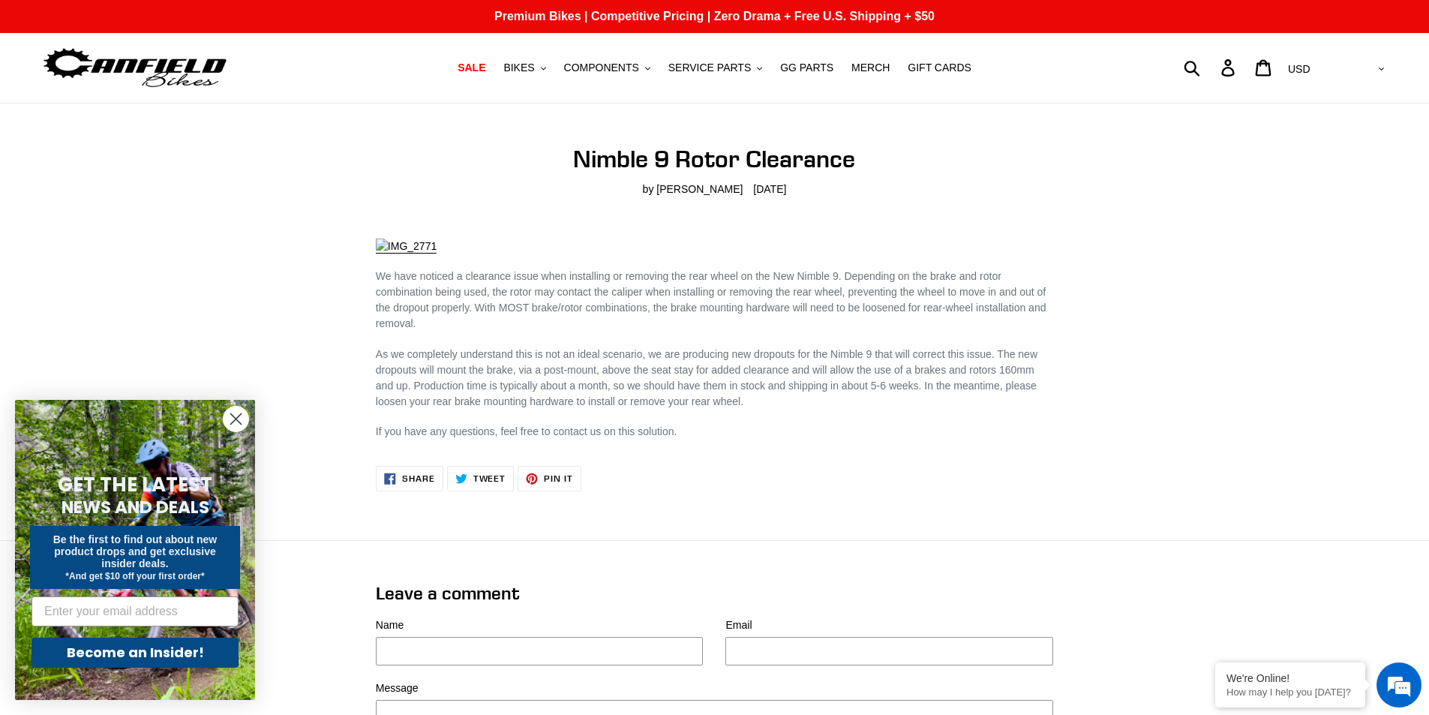
drag, startPoint x: 474, startPoint y: 325, endPoint x: 522, endPoint y: 320, distance: 48.2
click at [522, 320] on p "We have noticed a clearance issue when installing or removing the rear wheel on…" at bounding box center [715, 300] width 678 height 63
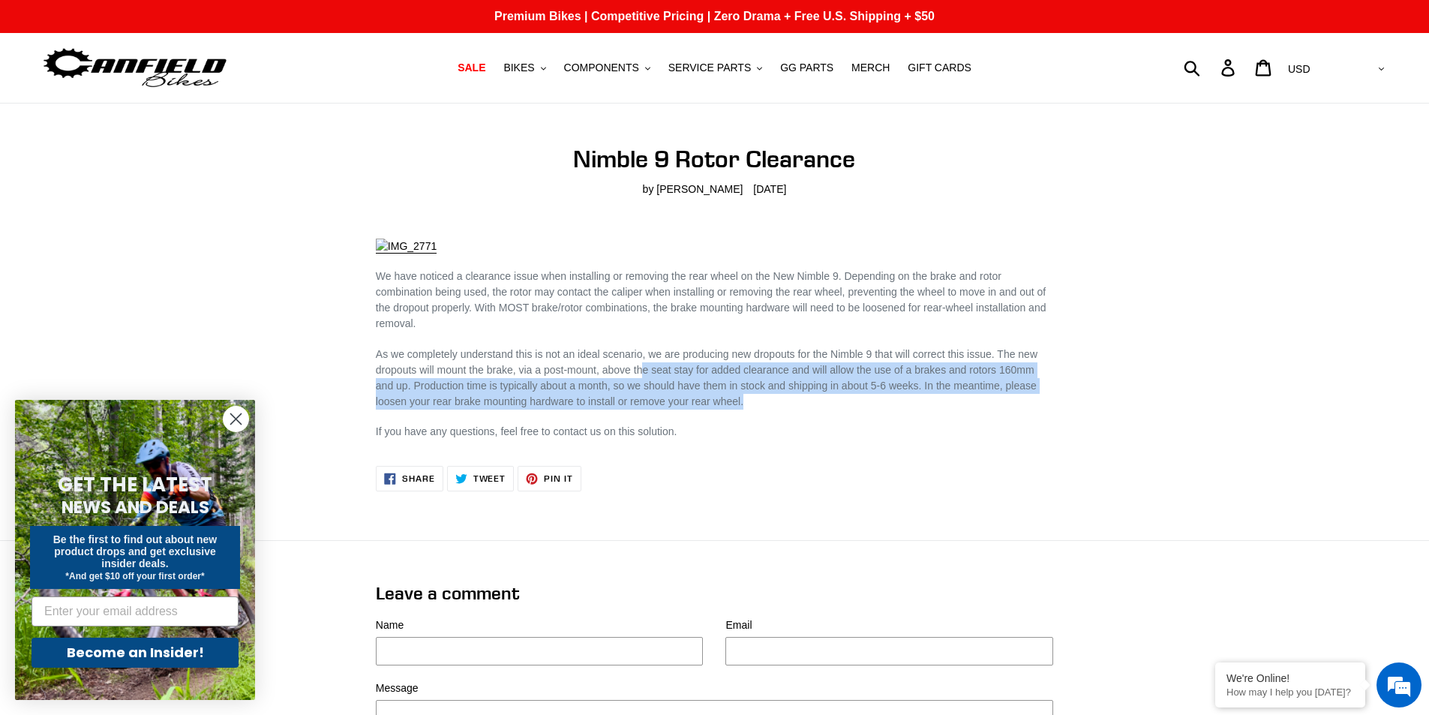
drag, startPoint x: 759, startPoint y: 399, endPoint x: 647, endPoint y: 377, distance: 113.9
click at [647, 377] on p "As we completely understand this is not an ideal scenario, we are producing new…" at bounding box center [715, 378] width 678 height 63
